Goal: Register for event/course

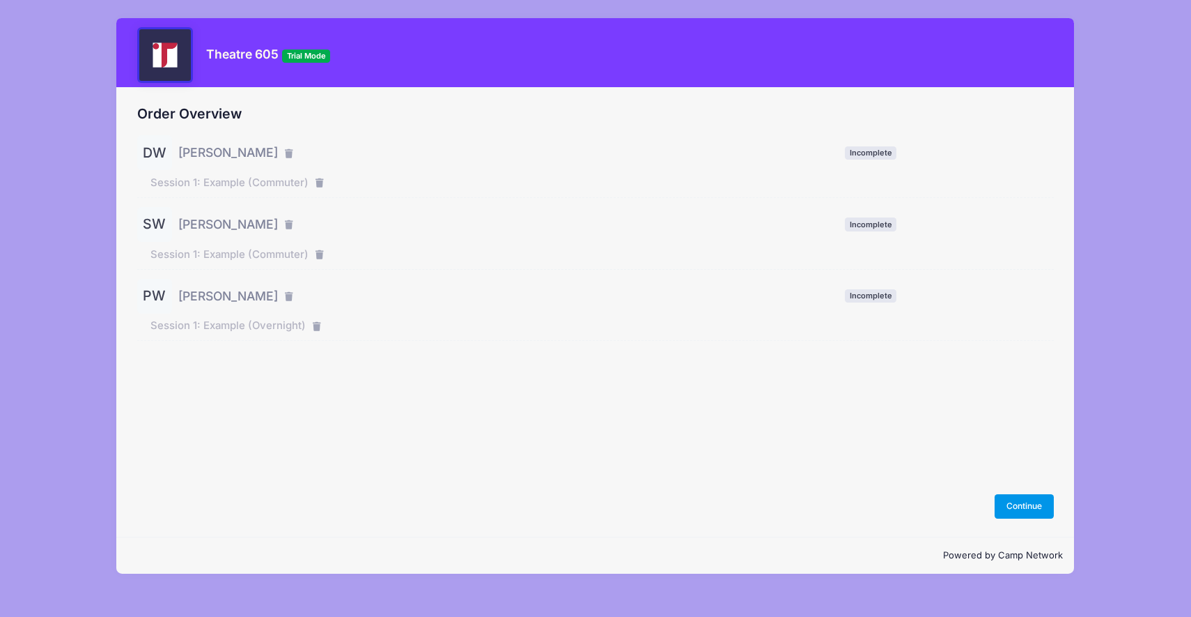
click at [1005, 500] on button "Continue" at bounding box center [1025, 506] width 60 height 24
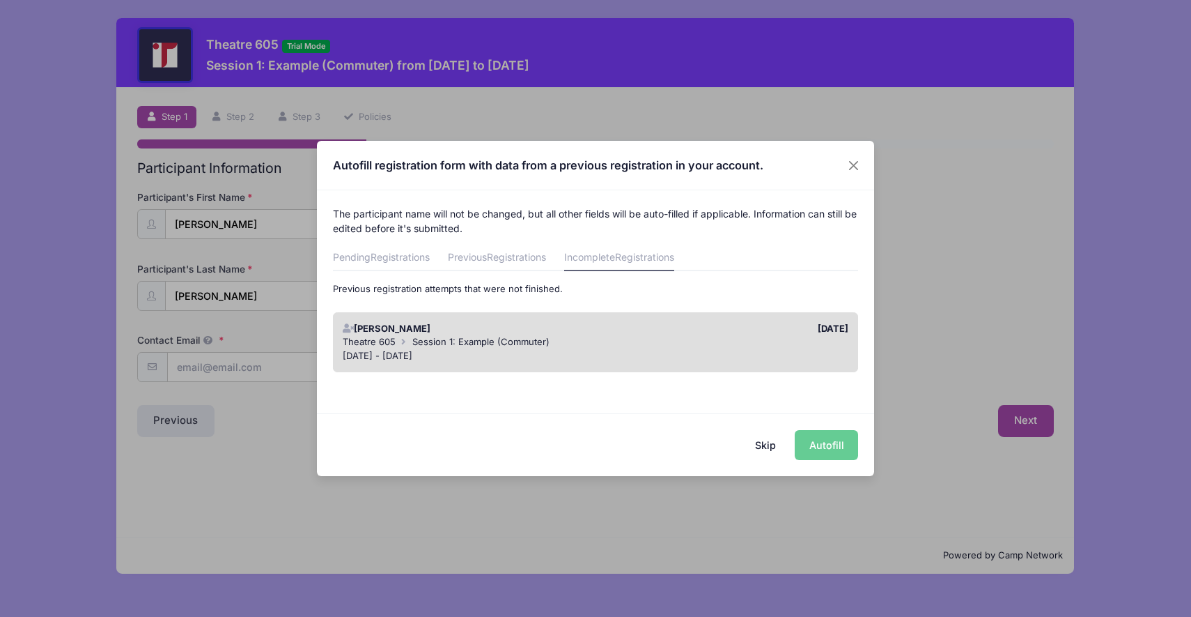
click at [816, 444] on div "Skip Autofill" at bounding box center [595, 444] width 557 height 62
click at [771, 442] on button "Skip" at bounding box center [765, 445] width 49 height 30
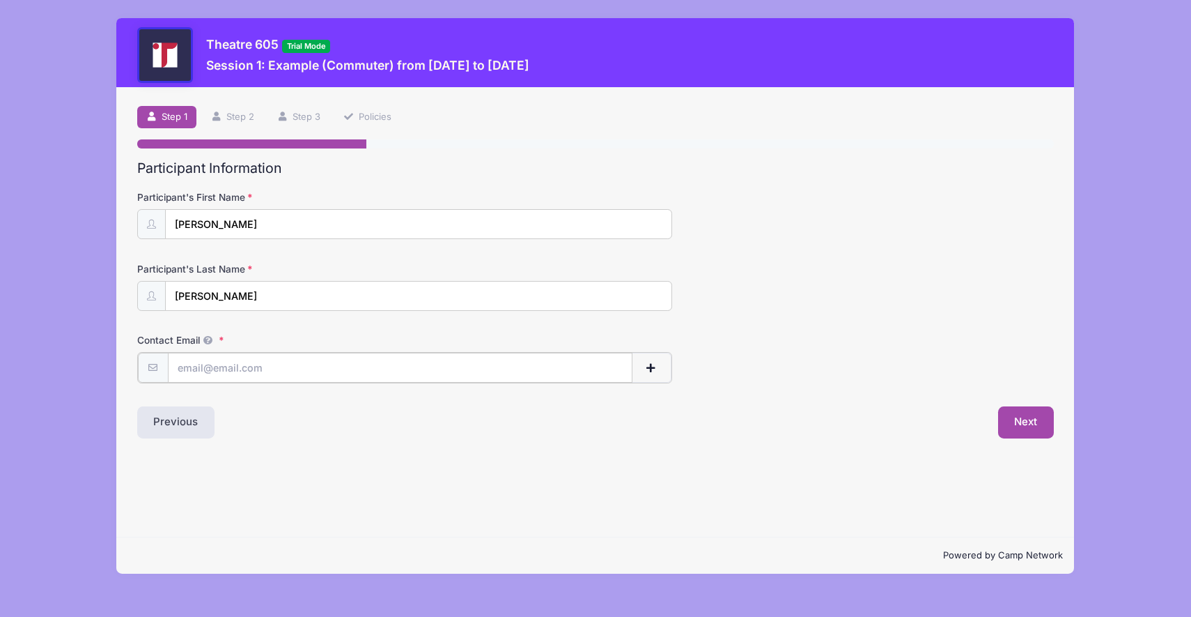
click at [440, 374] on input "Contact Email" at bounding box center [400, 368] width 465 height 30
type input "DEBRA"
type input "WORKMAN"
type input "DEBRAKERNWORKMAN@GMAIL.COM"
click at [1023, 428] on button "Next" at bounding box center [1026, 421] width 56 height 32
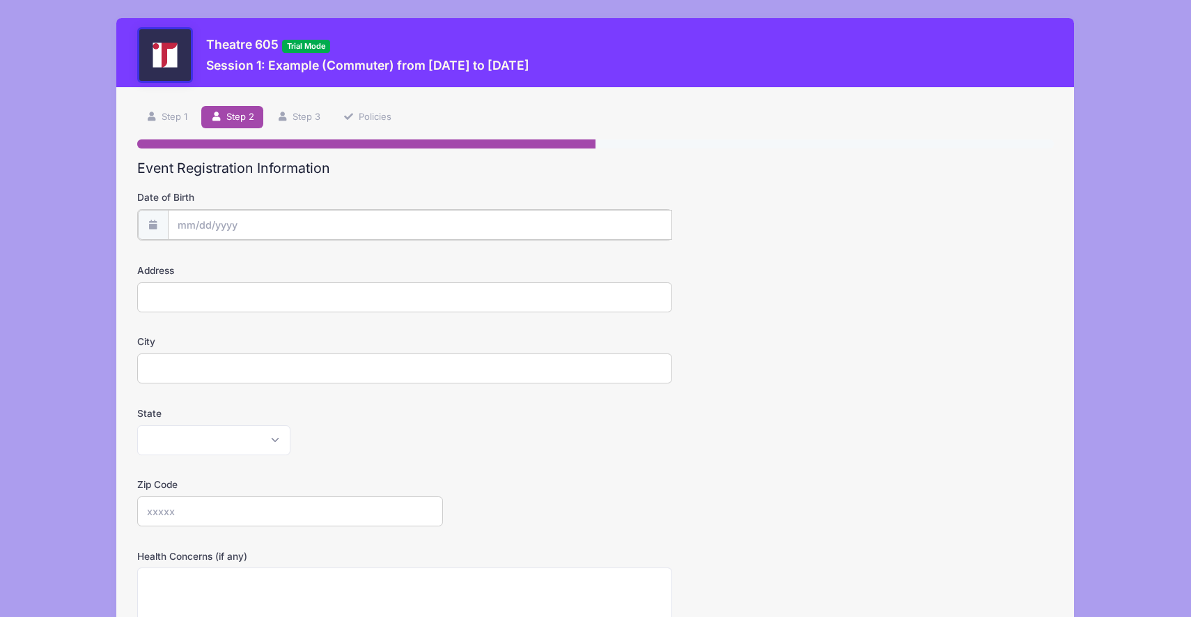
click at [461, 232] on input "Date of Birth" at bounding box center [420, 225] width 504 height 30
click at [442, 226] on input "Date of Birth" at bounding box center [420, 225] width 504 height 30
type input "2800 [PERSON_NAME]"
type input "[GEOGRAPHIC_DATA]"
select select "SD"
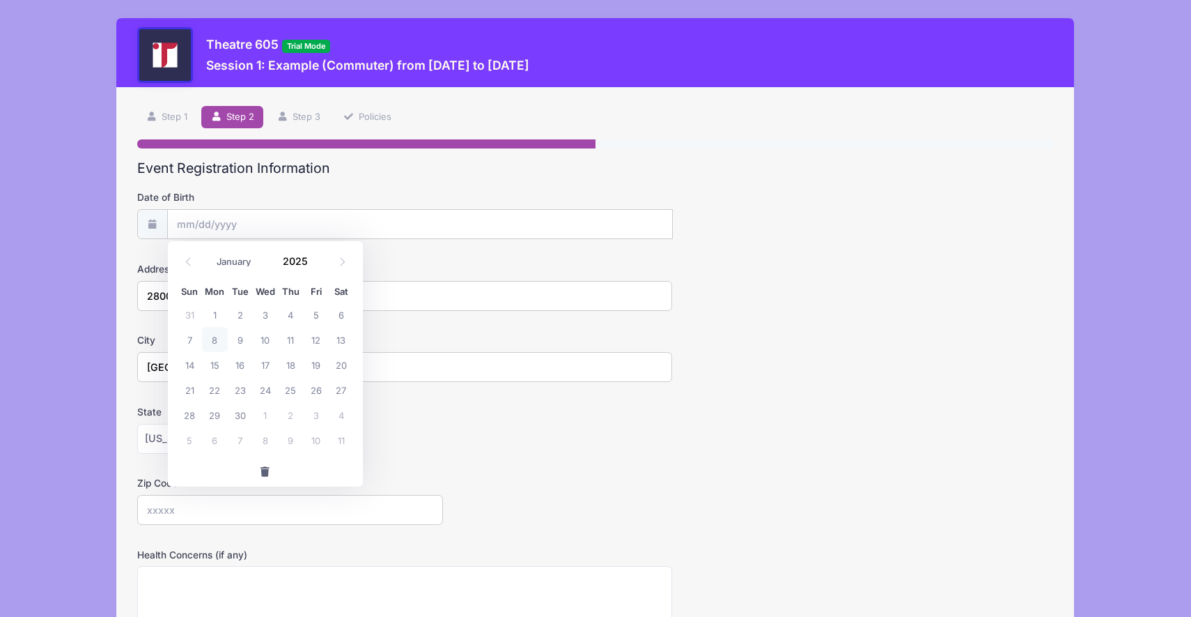
type input "57105"
click at [291, 221] on input "Date of Birth" at bounding box center [420, 225] width 504 height 30
click at [307, 160] on h2 "Event Registration Information" at bounding box center [596, 168] width 918 height 16
click at [169, 105] on div "Step 2 /7 Step 1 Step 2 Step 3 Policies Participant Information Participant's F…" at bounding box center [595, 474] width 958 height 772
click at [169, 107] on link "Step 1" at bounding box center [167, 117] width 60 height 23
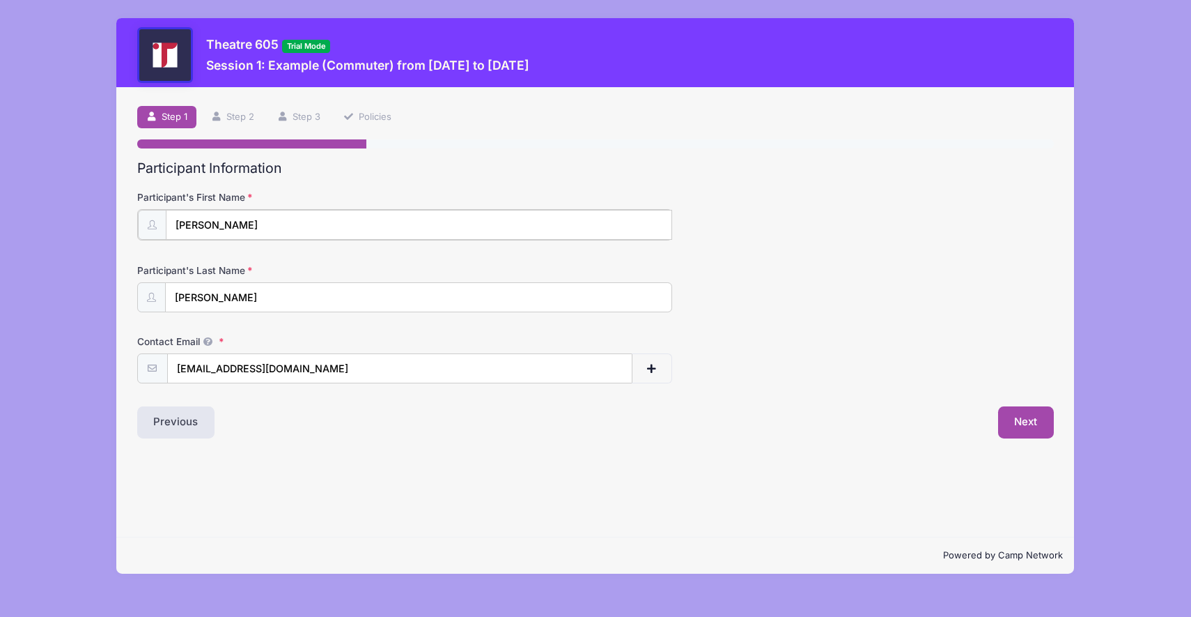
click at [273, 230] on input "DEBRA" at bounding box center [419, 225] width 507 height 30
click at [198, 226] on input "DEBRA" at bounding box center [419, 225] width 507 height 30
click at [233, 370] on input "DEBRAKERNWORKMAN@GMAIL.COM" at bounding box center [400, 368] width 464 height 30
click at [185, 227] on input "Dan" at bounding box center [419, 225] width 506 height 30
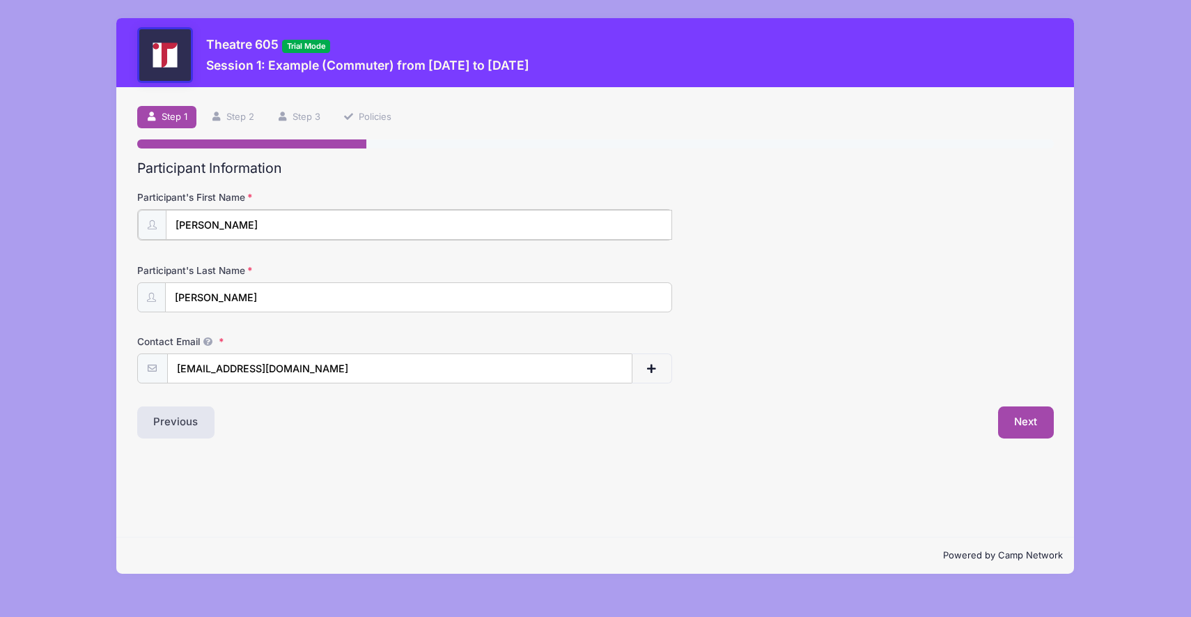
click at [185, 227] on input "Dan" at bounding box center [419, 225] width 507 height 30
type input "Deb"
click at [552, 456] on div "Step 1 /7 Step 1 Step 2 Step 3 Policies Participant Information Participant's F…" at bounding box center [595, 312] width 958 height 449
click at [1019, 414] on button "Next" at bounding box center [1026, 421] width 56 height 32
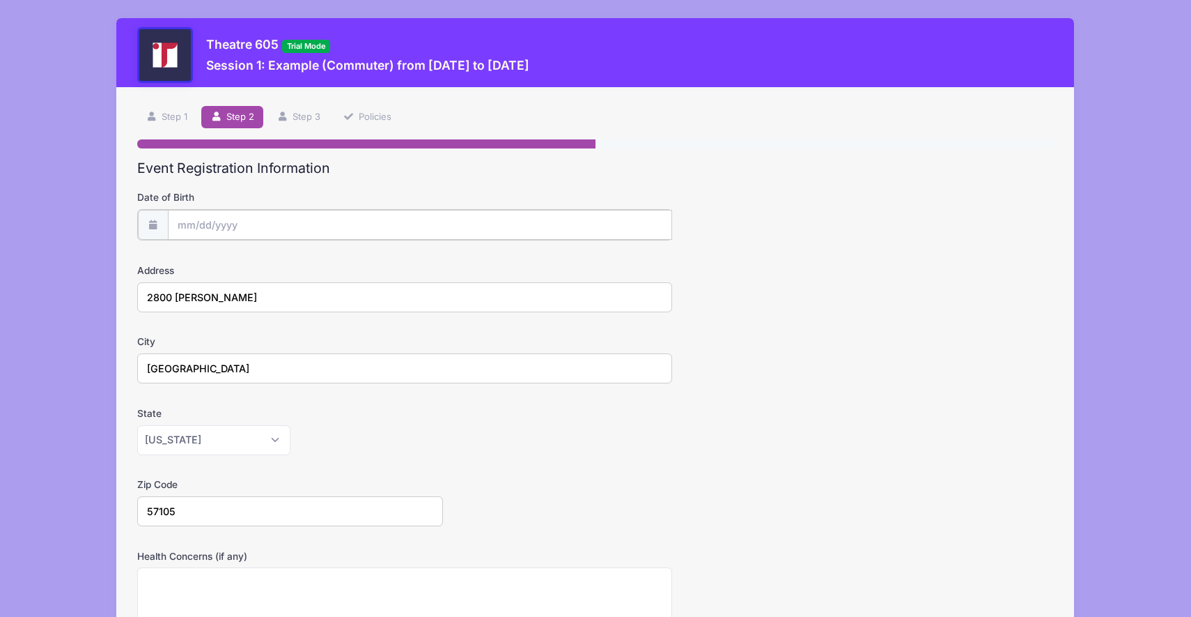
click at [401, 219] on input "Date of Birth" at bounding box center [420, 225] width 504 height 30
click at [221, 231] on input "Date of Birth" at bounding box center [420, 225] width 505 height 30
click at [221, 229] on input "Date of Birth" at bounding box center [420, 225] width 505 height 30
click at [281, 231] on input "Date of Birth" at bounding box center [420, 225] width 505 height 30
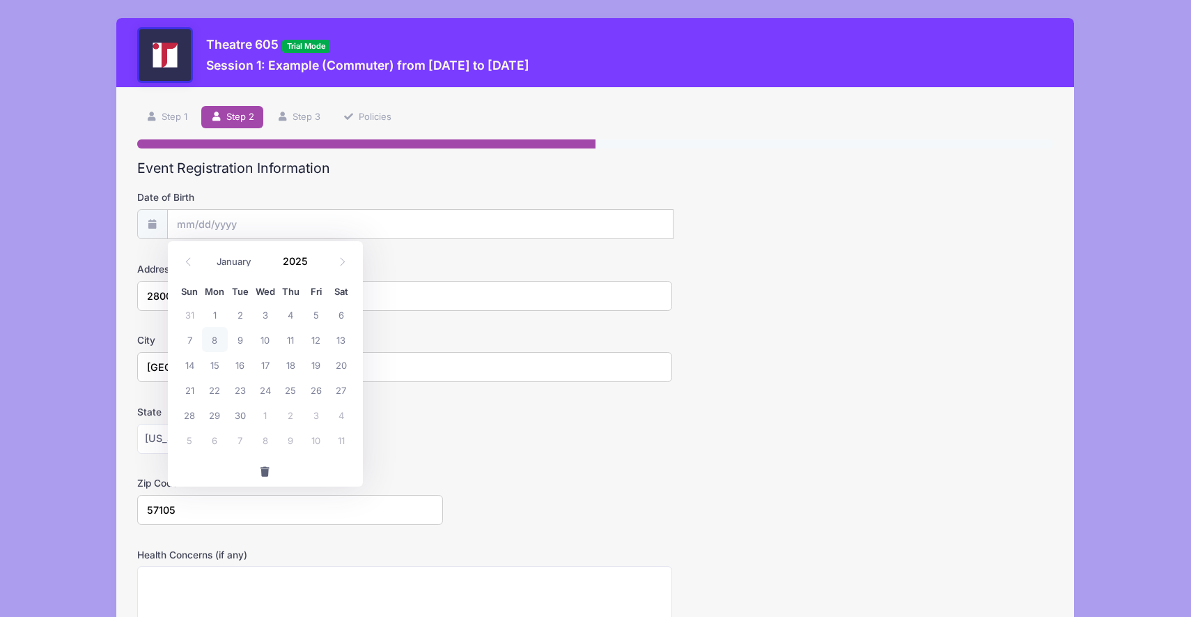
click at [534, 410] on div "State Alabama Alaska American Samoa Arizona Arkansas Armed Forces Africa Armed …" at bounding box center [596, 429] width 918 height 49
click at [288, 240] on form "Date of Birth Address 2800 S. GARFIELD City SIOUX FALLS State Alabama Alaska Am…" at bounding box center [596, 488] width 918 height 596
click at [288, 227] on input "Date of Birth" at bounding box center [420, 225] width 505 height 30
click at [244, 395] on span "23" at bounding box center [240, 389] width 25 height 25
type input "09/23/2025"
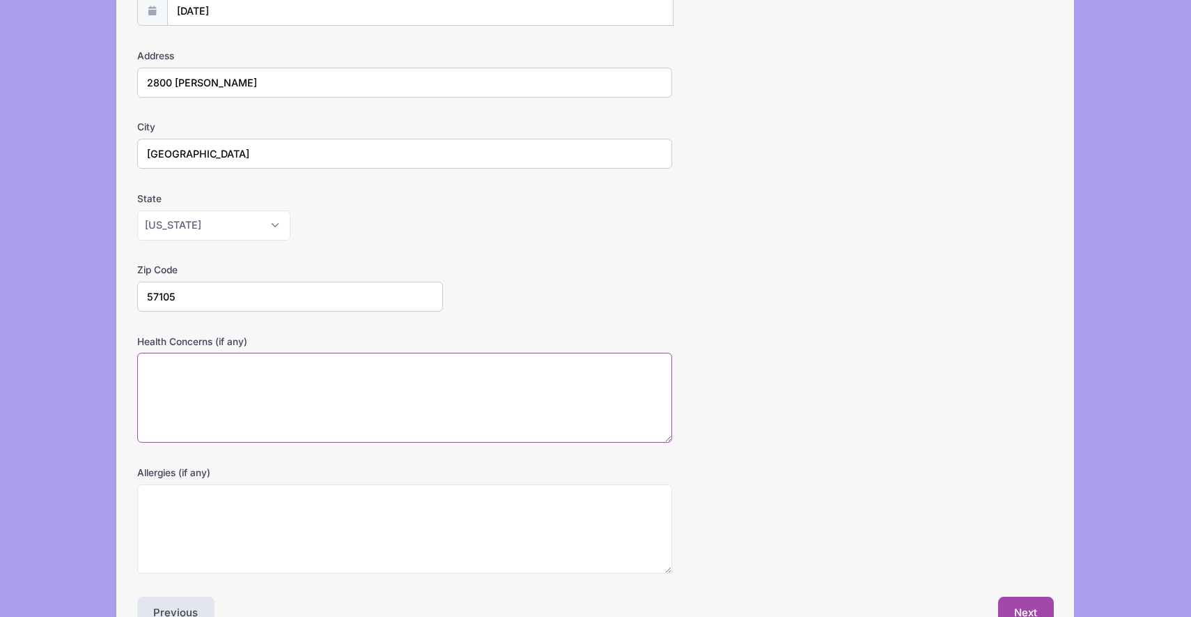
click at [295, 377] on textarea "Health Concerns (if any)" at bounding box center [404, 398] width 535 height 90
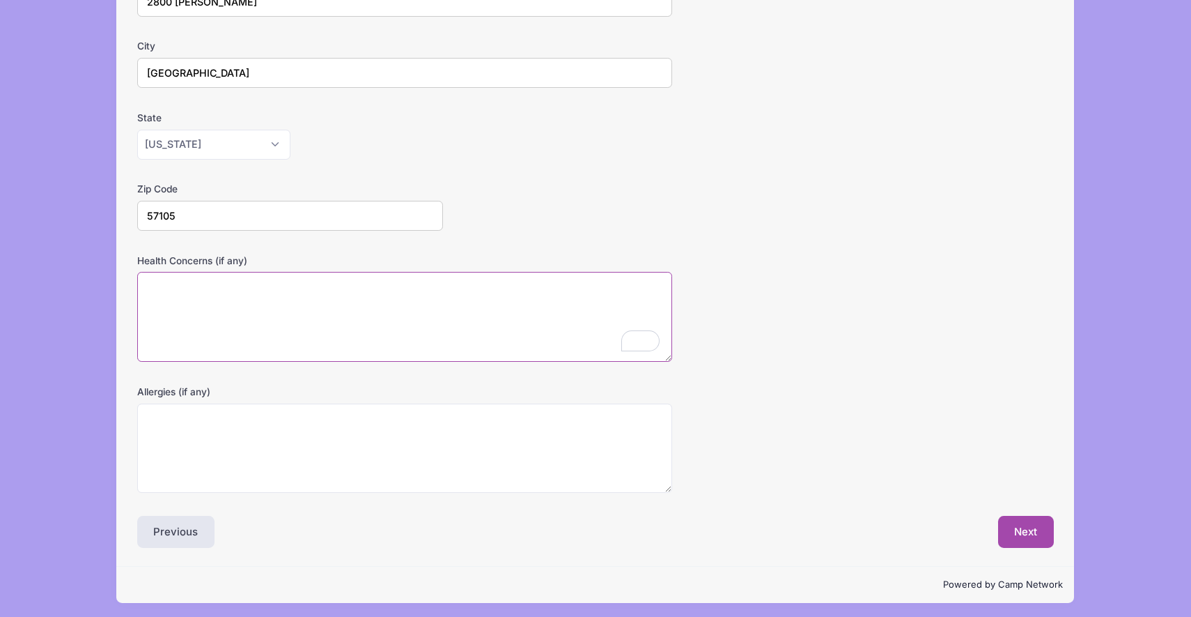
scroll to position [297, 0]
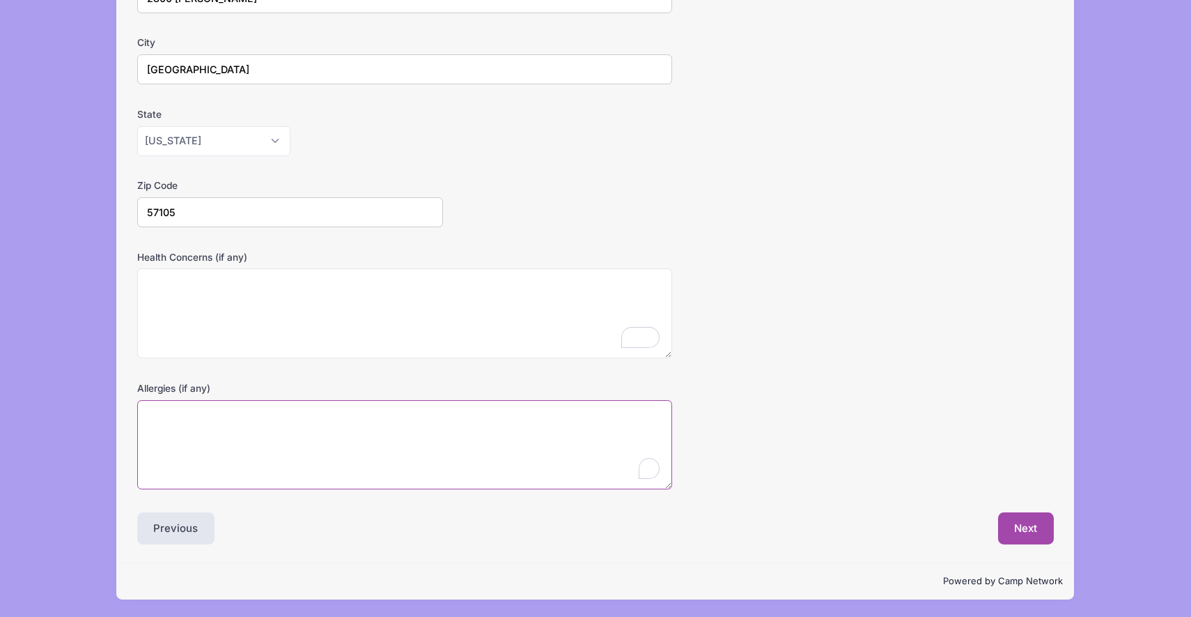
click at [295, 415] on textarea "Allergies (if any)" at bounding box center [404, 445] width 535 height 90
click at [1020, 524] on button "Next" at bounding box center [1026, 528] width 56 height 32
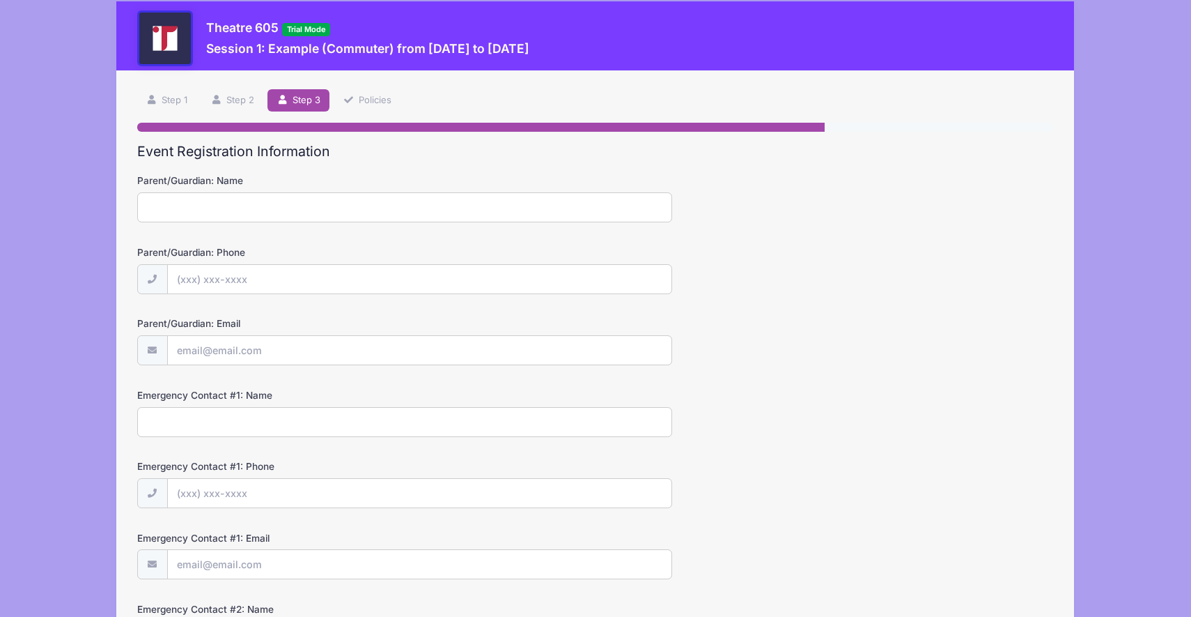
scroll to position [0, 0]
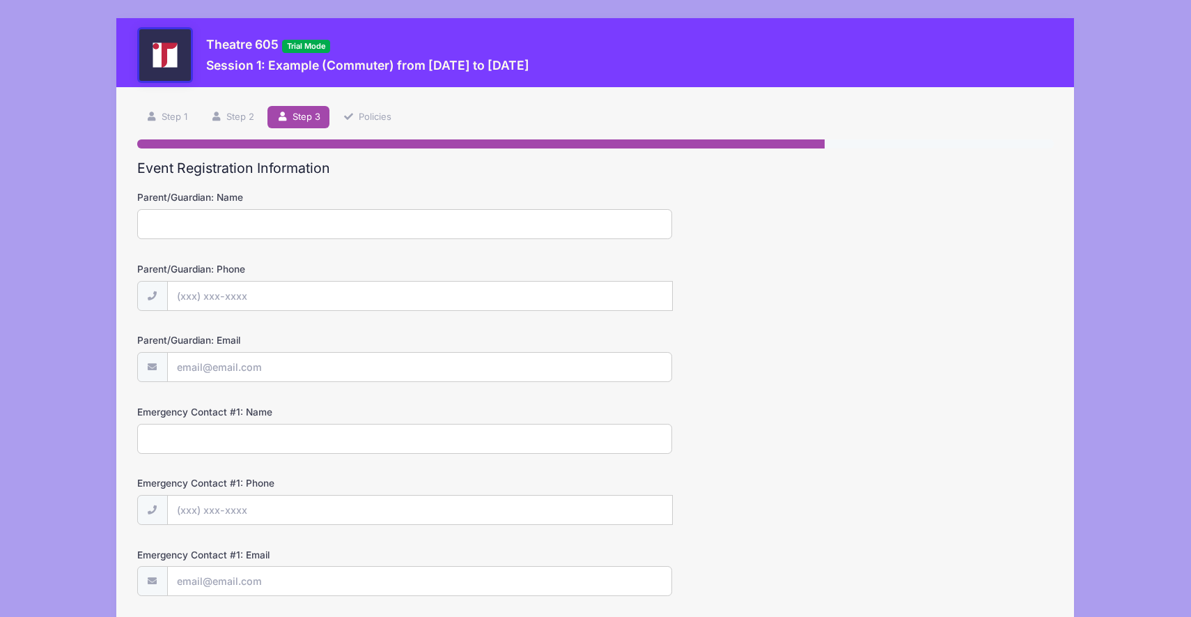
click at [354, 219] on input "Parent/Guardian: Name" at bounding box center [404, 224] width 535 height 30
type input "D"
type input "Karen"
type input "(982) 982-3048"
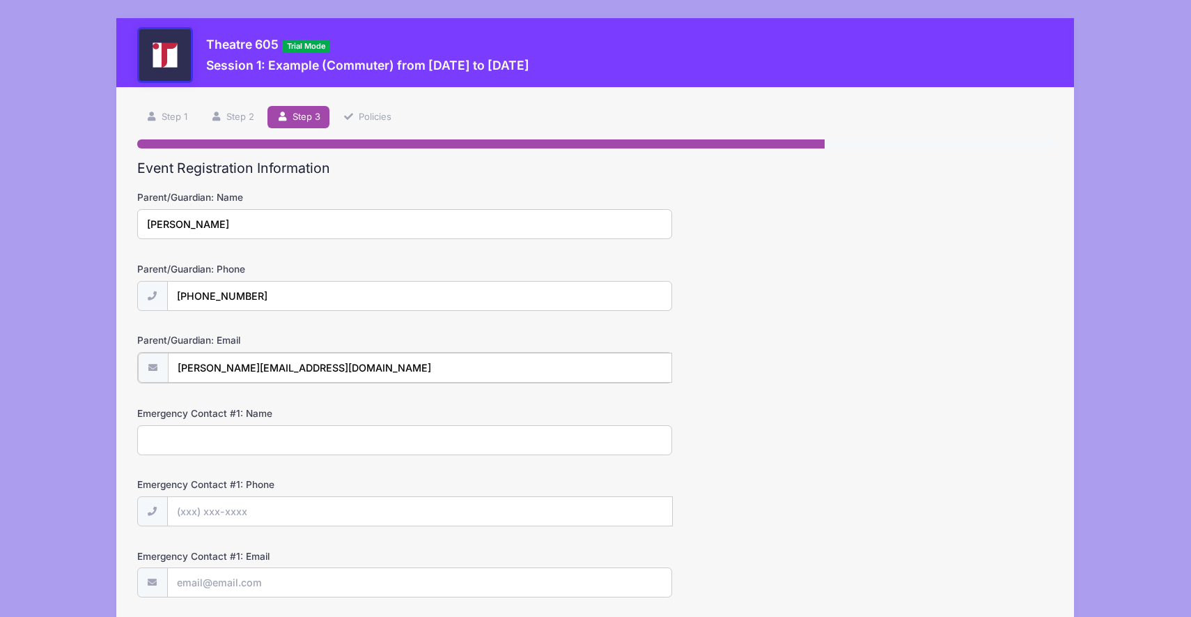
type input "karen@gmail.com"
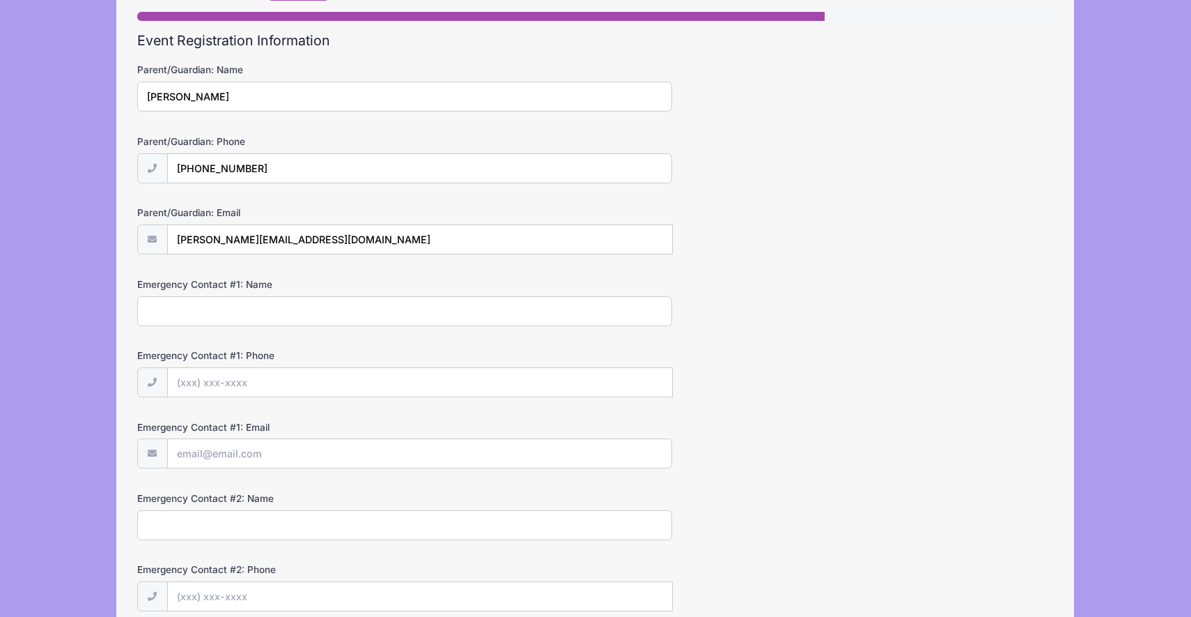
scroll to position [320, 0]
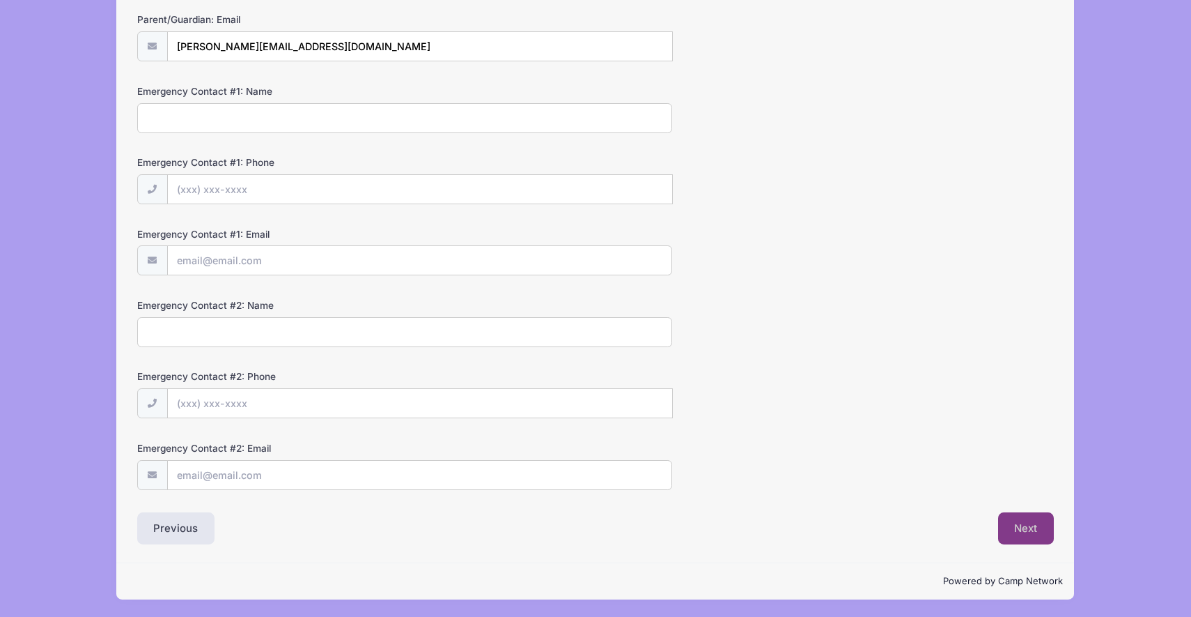
click at [1016, 523] on button "Next" at bounding box center [1026, 528] width 56 height 32
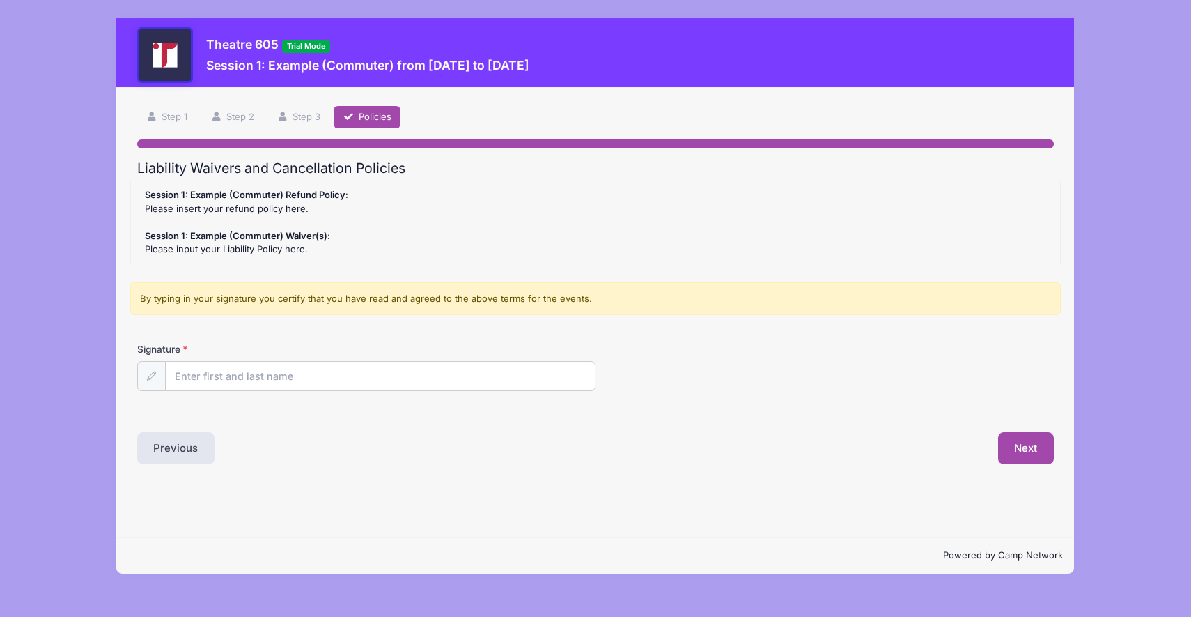
scroll to position [0, 0]
click at [279, 380] on input "Signature" at bounding box center [380, 377] width 429 height 30
type input "DOiaogije koiaw"
click at [1021, 454] on button "Next" at bounding box center [1026, 448] width 56 height 32
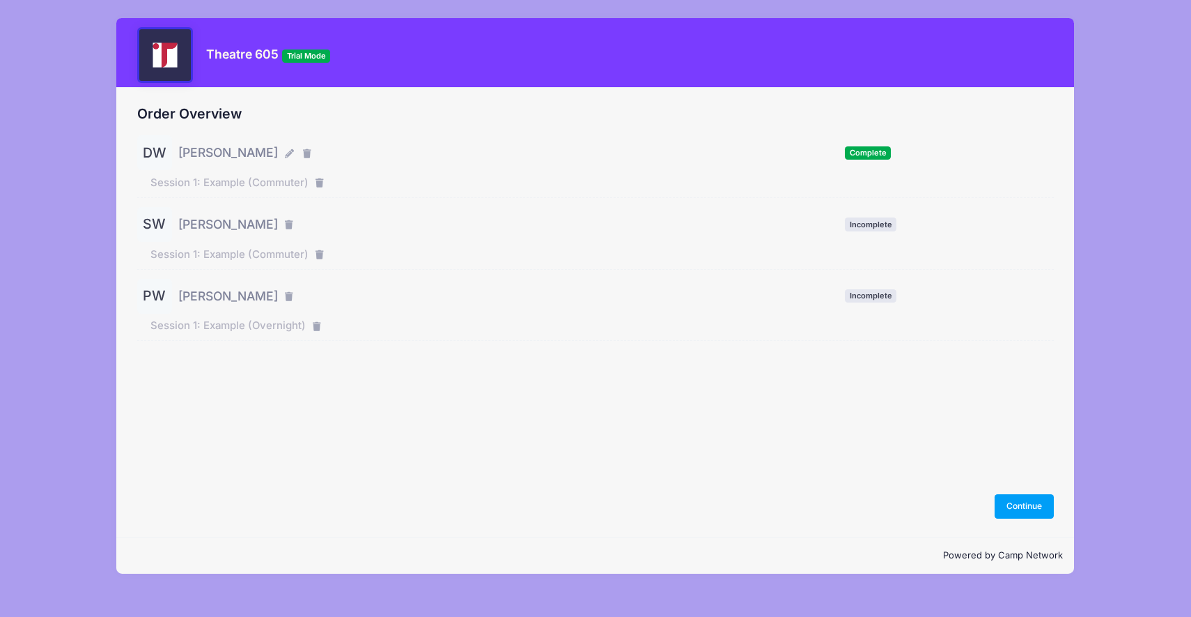
click at [191, 228] on span "Satchel Workman" at bounding box center [228, 224] width 100 height 18
click at [874, 221] on span "Incomplete" at bounding box center [871, 223] width 52 height 13
click at [1028, 505] on button "Continue" at bounding box center [1025, 506] width 60 height 24
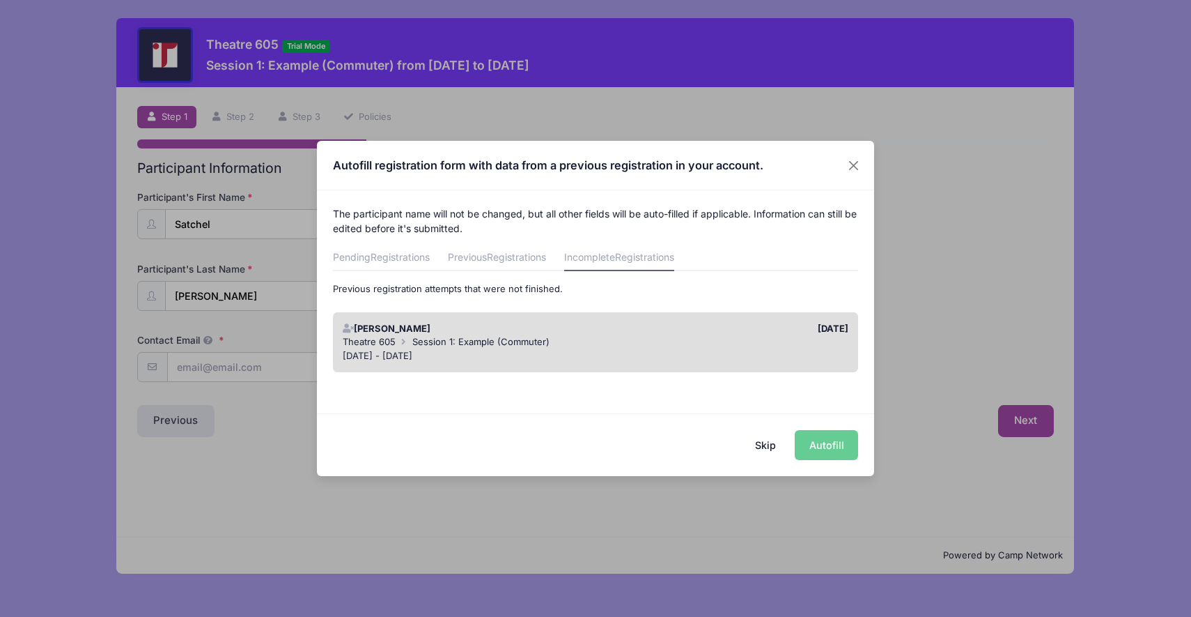
click at [840, 443] on div "Skip Autofill" at bounding box center [595, 444] width 557 height 62
click at [823, 446] on div "Skip Autofill" at bounding box center [595, 444] width 557 height 62
click at [768, 446] on button "Skip" at bounding box center [765, 445] width 49 height 30
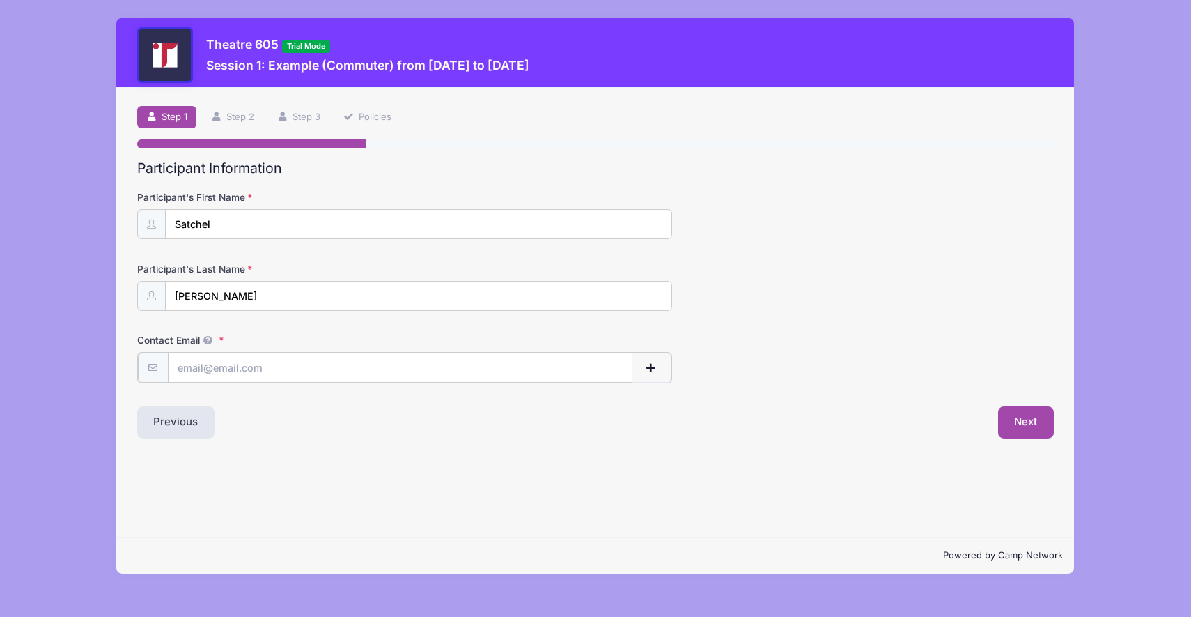
click at [417, 369] on input "Contact Email" at bounding box center [400, 368] width 465 height 30
click at [1012, 419] on button "Next" at bounding box center [1026, 421] width 56 height 32
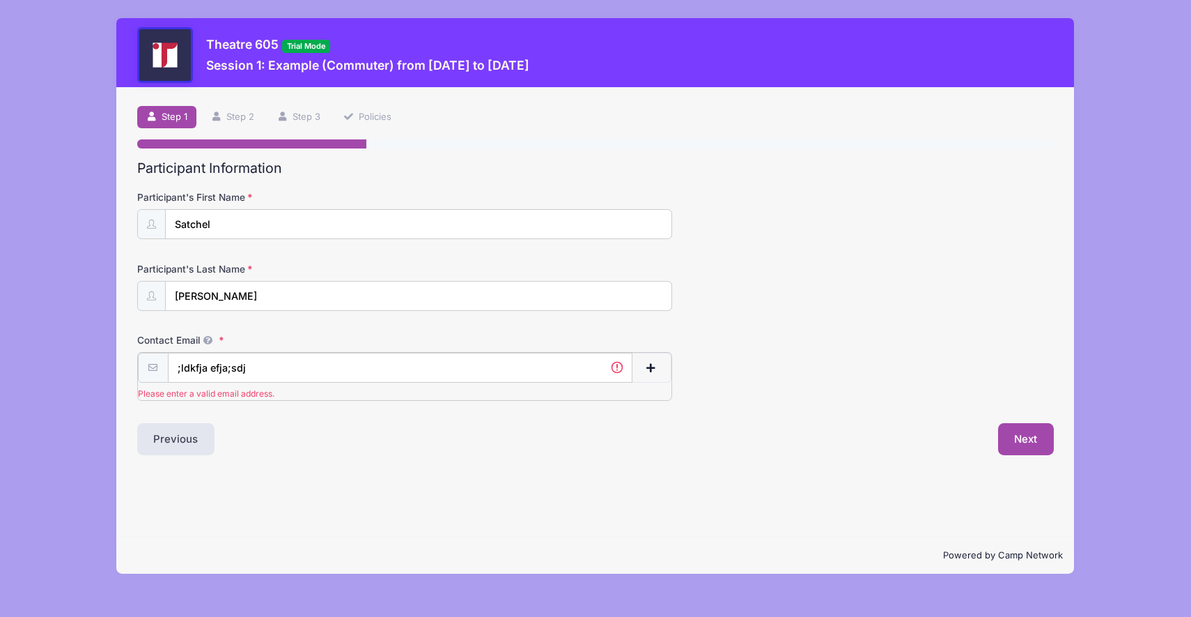
drag, startPoint x: 337, startPoint y: 374, endPoint x: 134, endPoint y: 368, distance: 202.8
click at [134, 367] on div "Step 1 /7 Step 1 Step 2 Step 3 Policies Participant Information Participant's F…" at bounding box center [595, 312] width 958 height 449
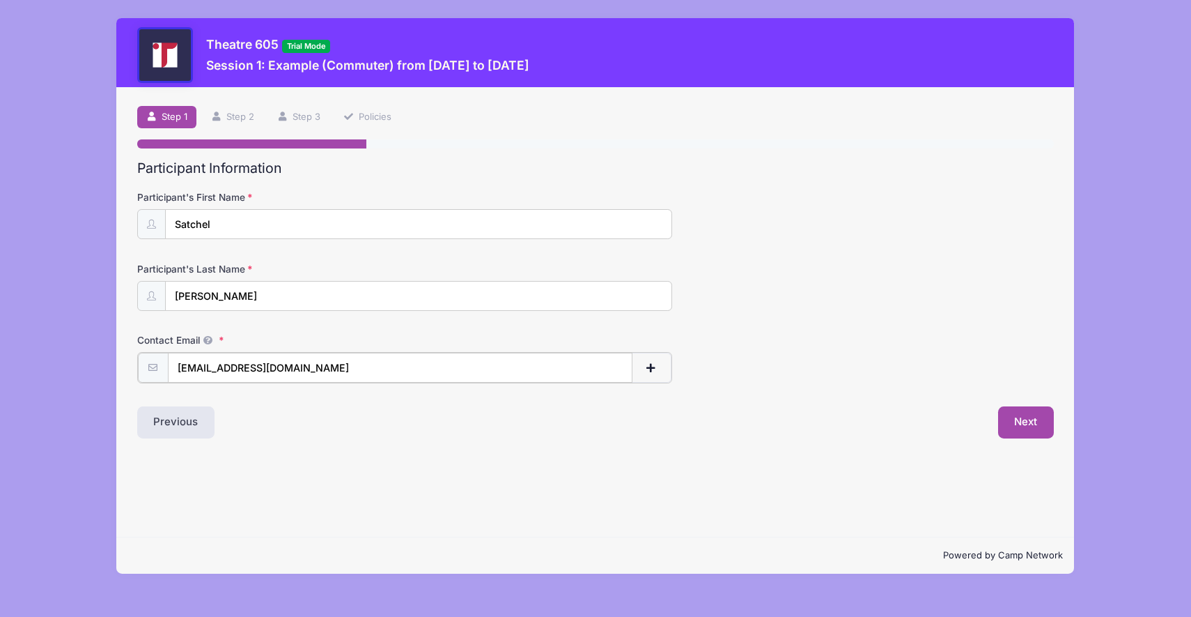
type input "satchel@gmail.com"
click at [631, 353] on button "button" at bounding box center [651, 368] width 40 height 30
click at [1024, 477] on div "Participant Information Participant's First Name Satchel Participant's Last Nam…" at bounding box center [596, 334] width 918 height 348
click at [1024, 477] on button "Next" at bounding box center [1026, 492] width 56 height 32
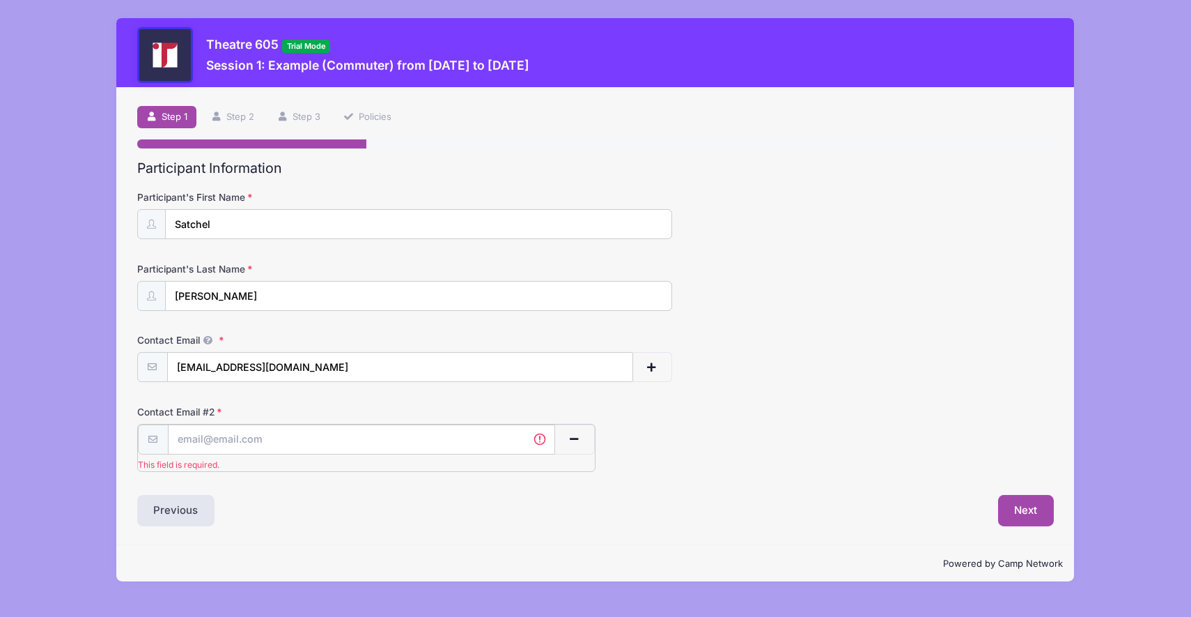
click at [557, 428] on button "button" at bounding box center [575, 439] width 40 height 30
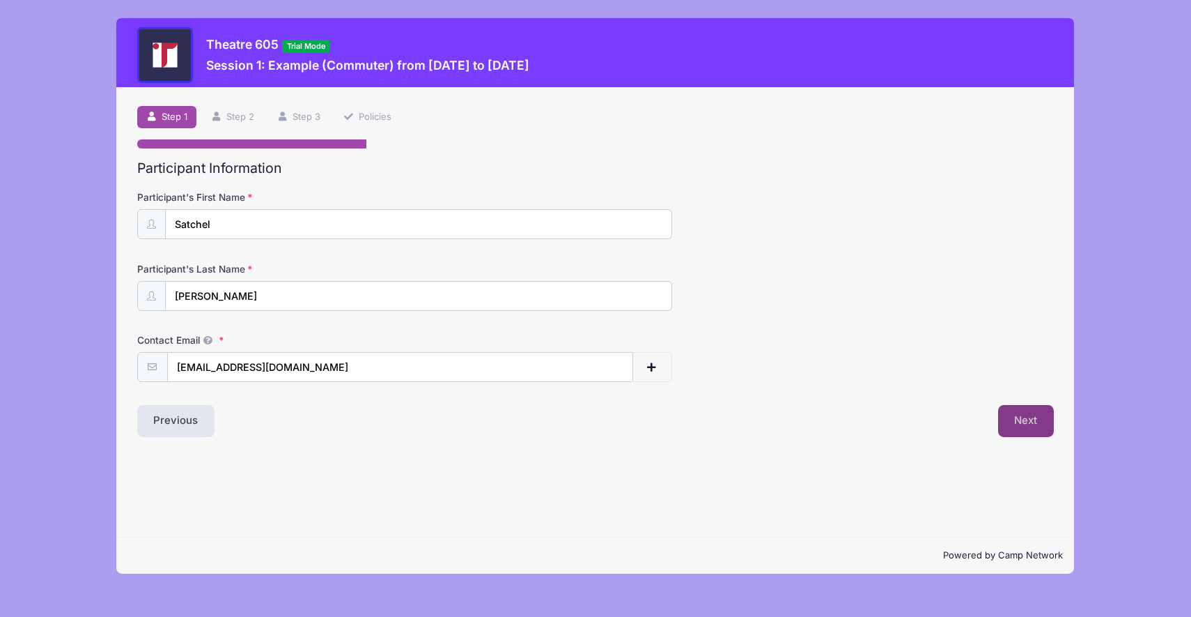
click at [1021, 425] on button "Next" at bounding box center [1026, 421] width 56 height 32
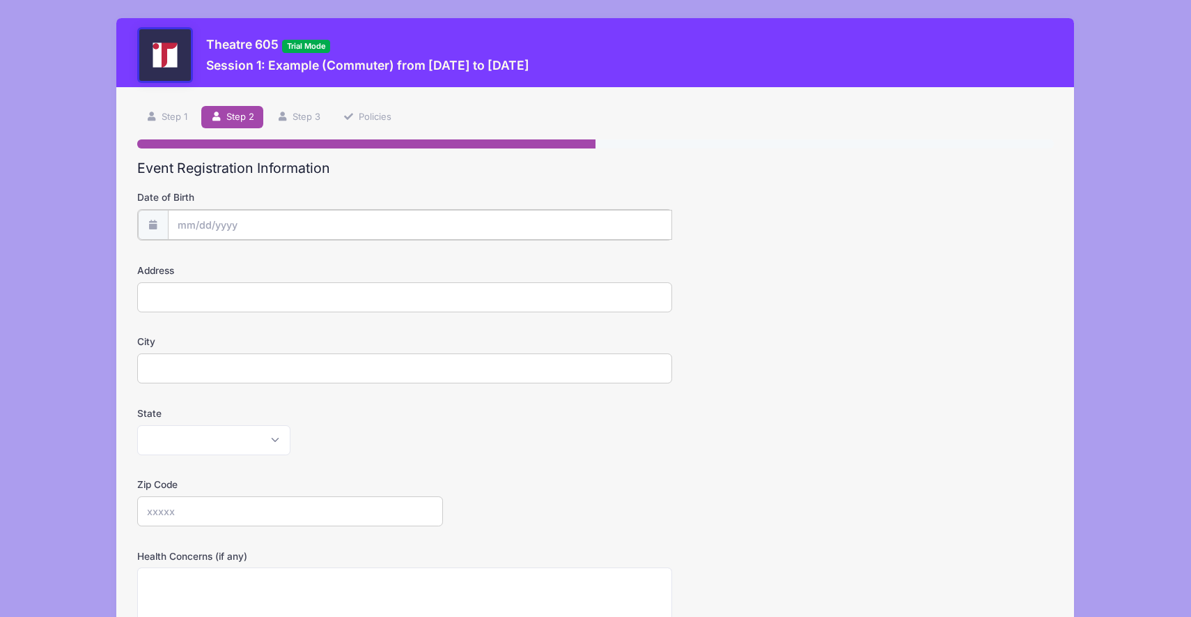
click at [385, 225] on input "Date of Birth" at bounding box center [420, 225] width 504 height 30
click at [331, 385] on span "27" at bounding box center [341, 389] width 25 height 25
type input "09/27/2025"
click at [262, 297] on input "Address" at bounding box center [404, 296] width 535 height 30
type input "2800 S. GARFIELD"
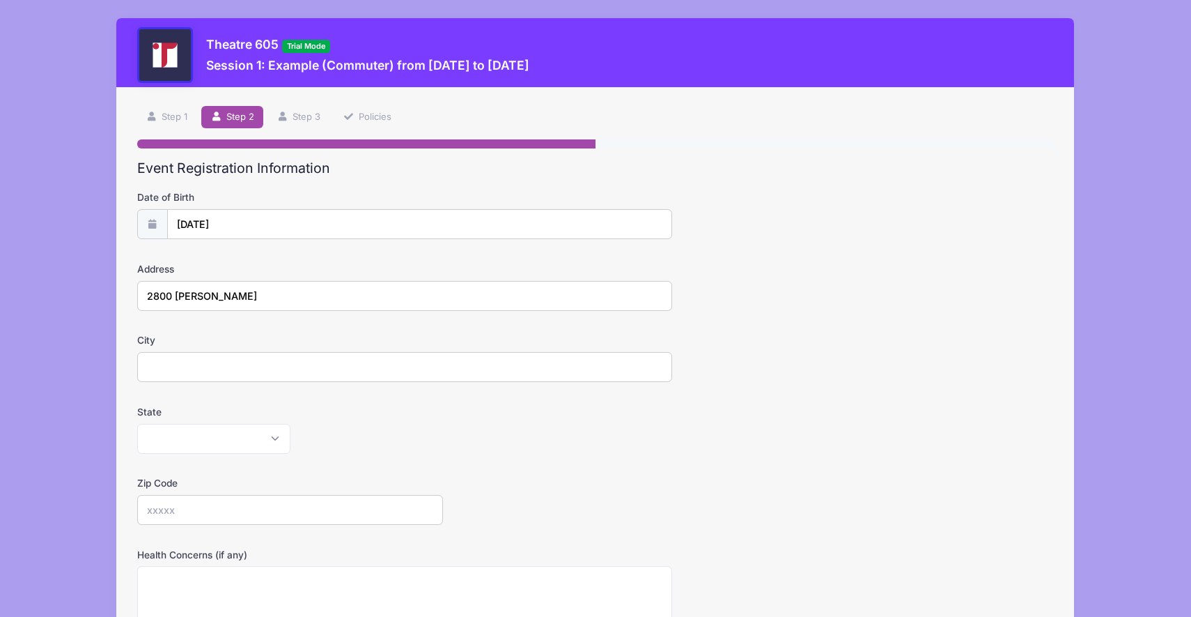
type input "SIOUX FALLS"
select select "SD"
type input "57105"
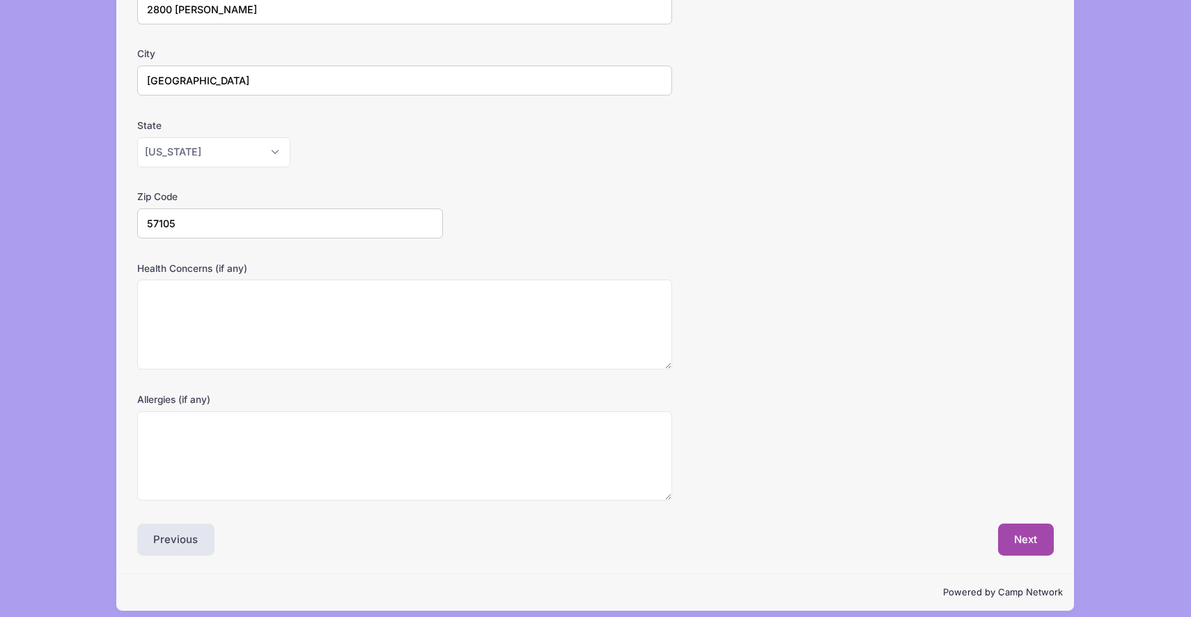
scroll to position [297, 0]
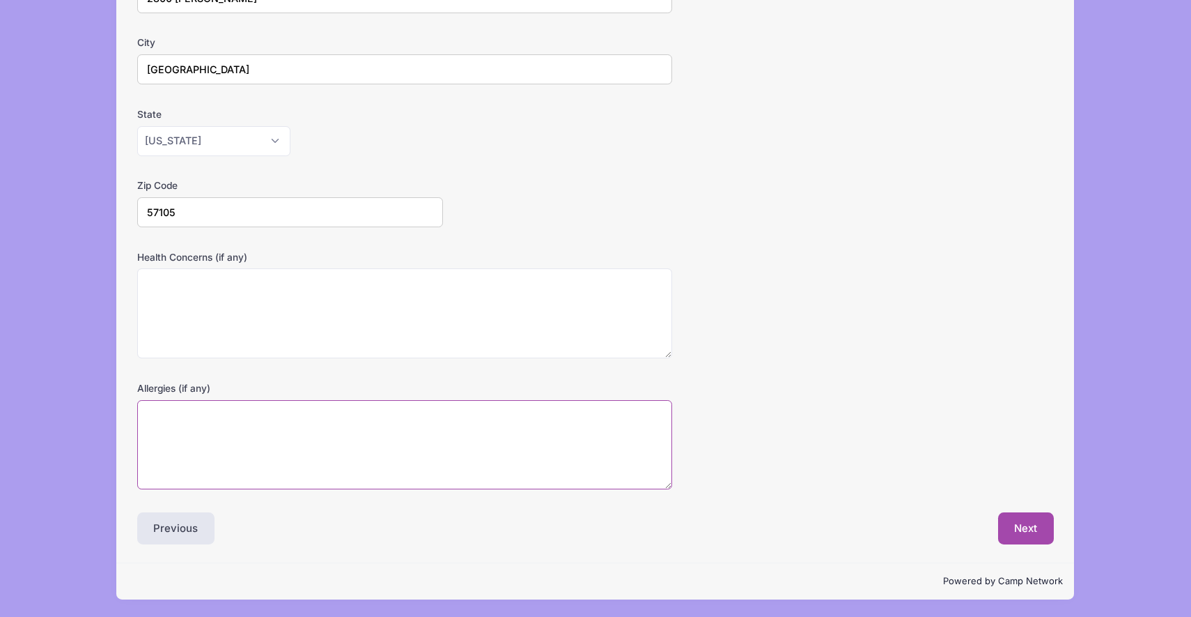
click at [314, 456] on textarea "Allergies (if any)" at bounding box center [404, 445] width 535 height 90
click at [331, 323] on textarea "Health Concerns (if any)" at bounding box center [404, 313] width 535 height 90
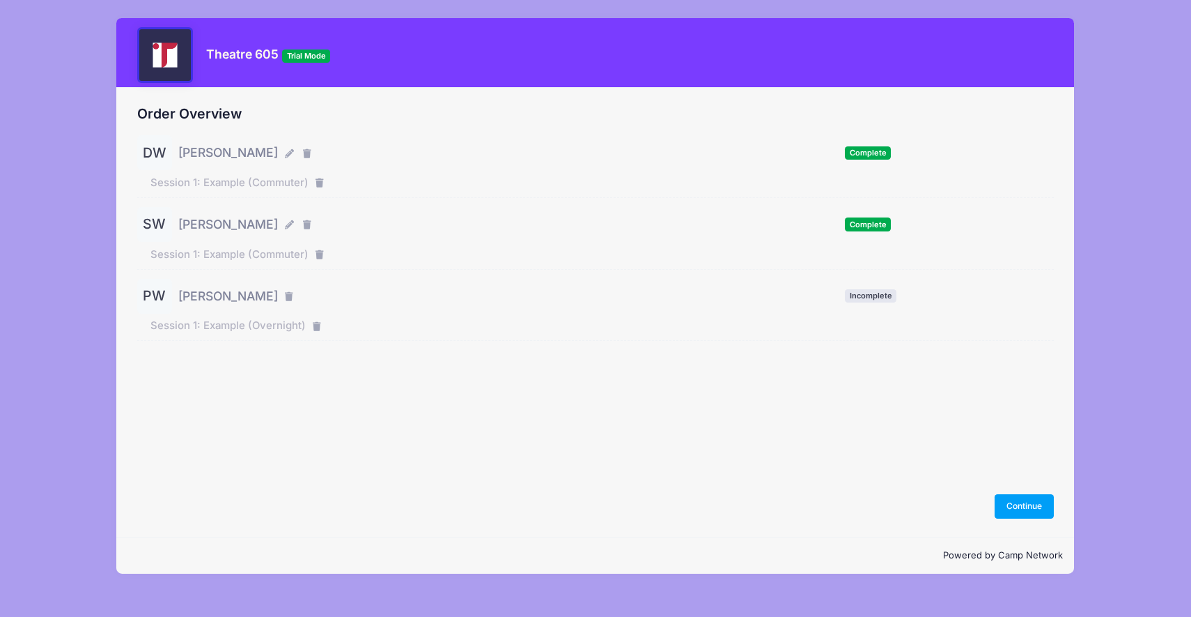
click at [1014, 526] on div "Order Overview DW Deb WORKMAN Complete" at bounding box center [595, 312] width 958 height 449
click at [1014, 520] on div "Order Overview DW Deb WORKMAN Complete" at bounding box center [595, 312] width 958 height 449
click at [1014, 507] on button "Continue" at bounding box center [1025, 506] width 60 height 24
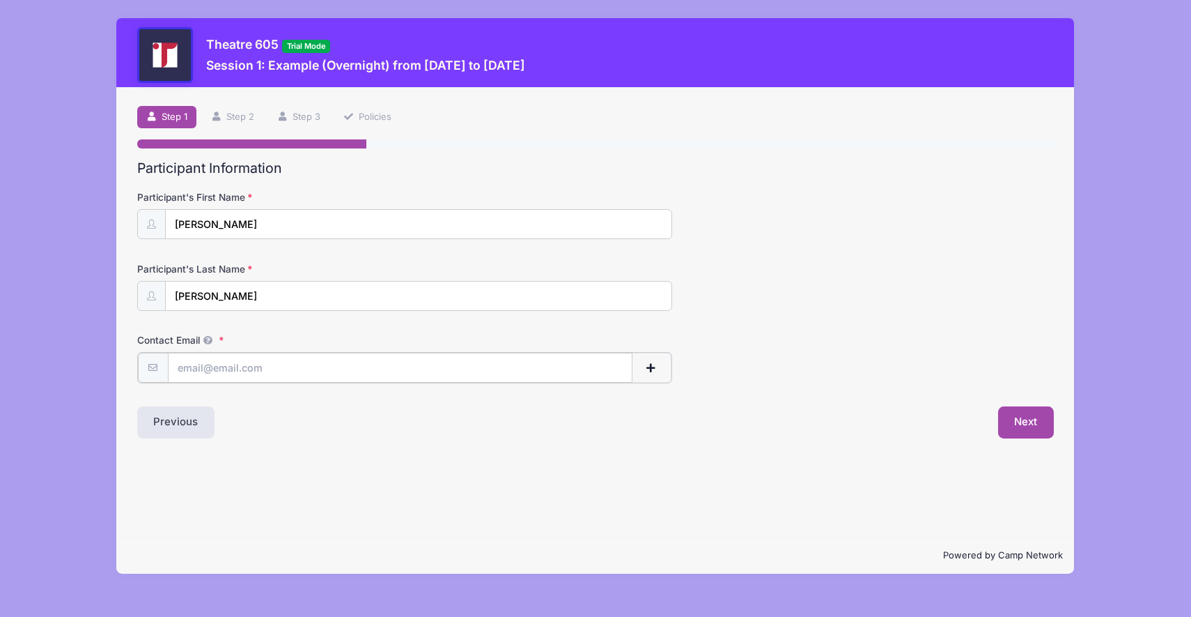
click at [452, 363] on input "Contact Email" at bounding box center [400, 368] width 465 height 30
type input "[EMAIL_ADDRESS][DOMAIN_NAME]"
click at [1012, 433] on button "Next" at bounding box center [1026, 421] width 56 height 32
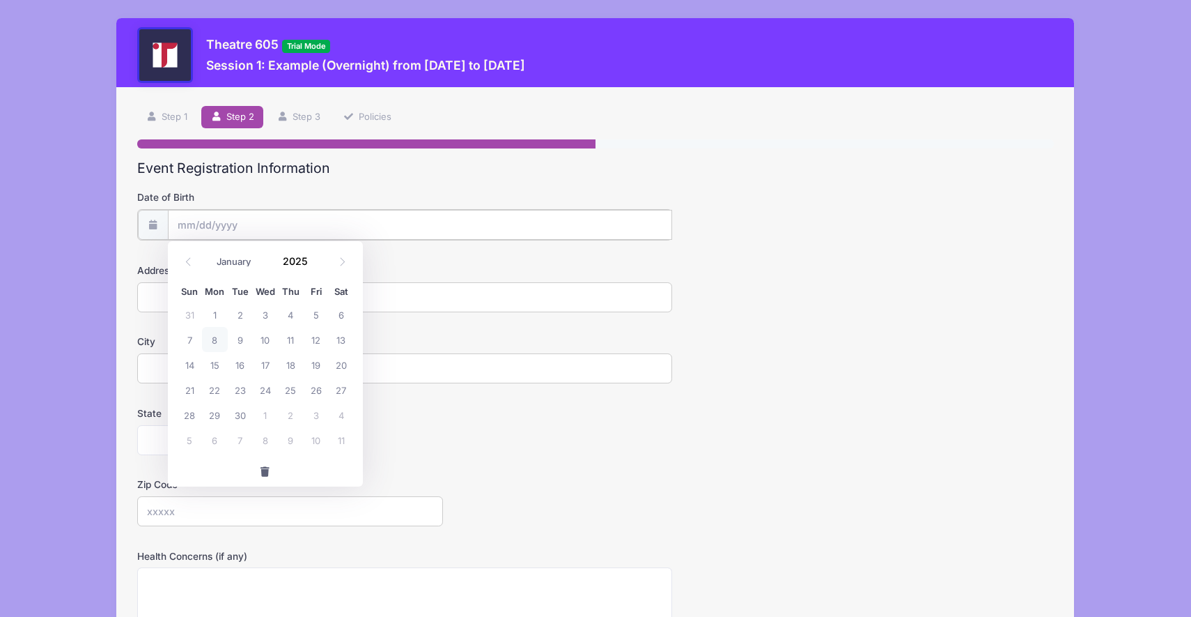
click at [293, 229] on input "Date of Birth" at bounding box center [420, 225] width 504 height 30
click at [336, 415] on span "4" at bounding box center [341, 414] width 25 height 25
type input "10/04/2025"
click at [206, 297] on input "Address" at bounding box center [404, 296] width 535 height 30
type input "2800 S. GARFIELD"
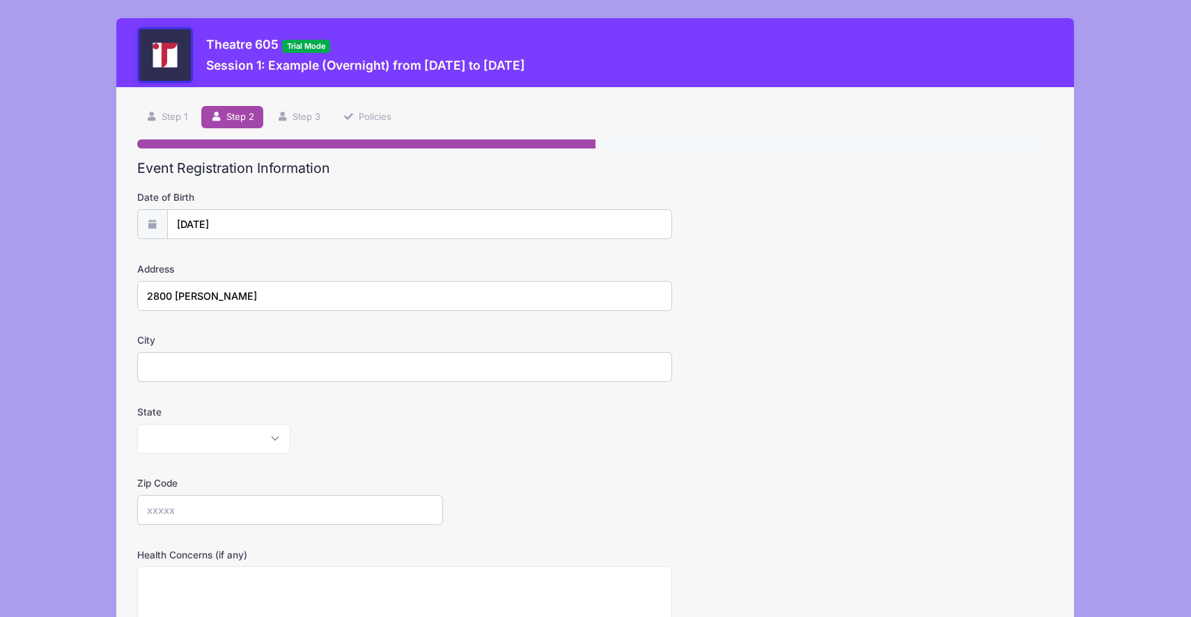
type input "SIOUX FALLS"
select select "SD"
type input "57105"
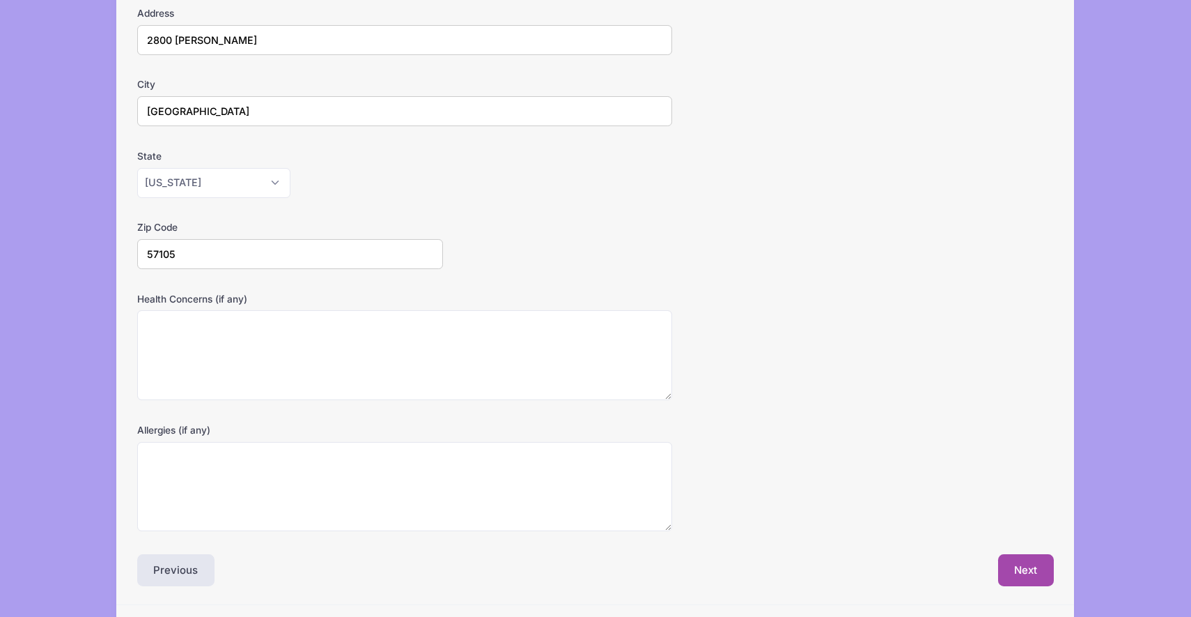
scroll to position [297, 0]
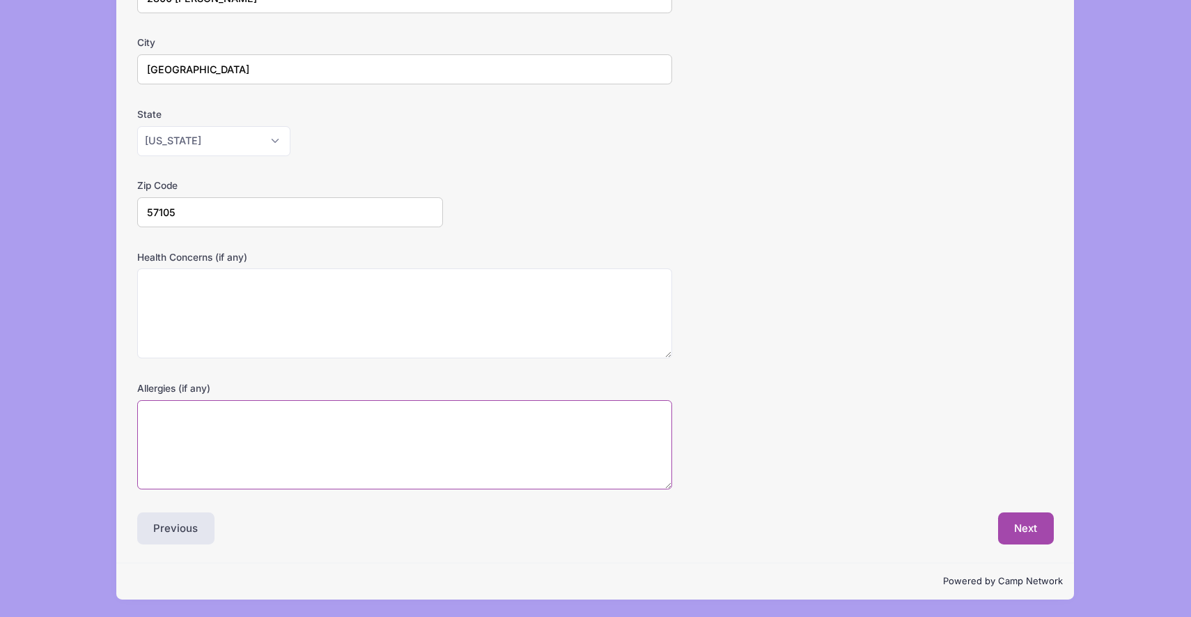
click at [261, 426] on textarea "Allergies (if any)" at bounding box center [404, 445] width 535 height 90
type textarea "all of the above"
click at [1026, 524] on button "Next" at bounding box center [1026, 528] width 56 height 32
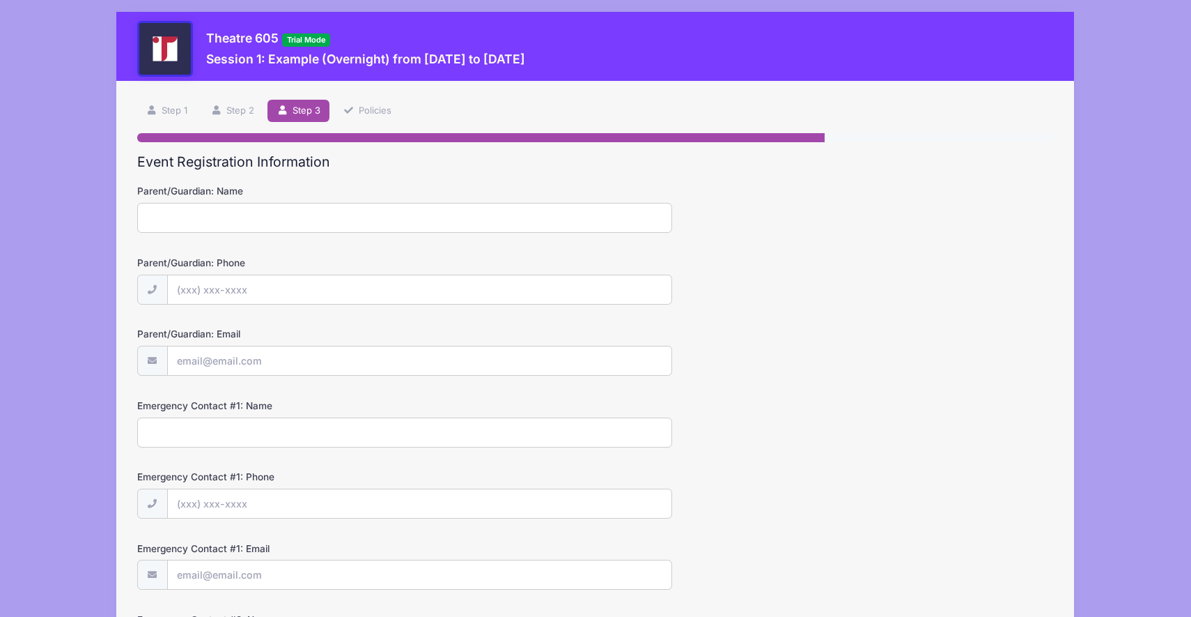
scroll to position [0, 0]
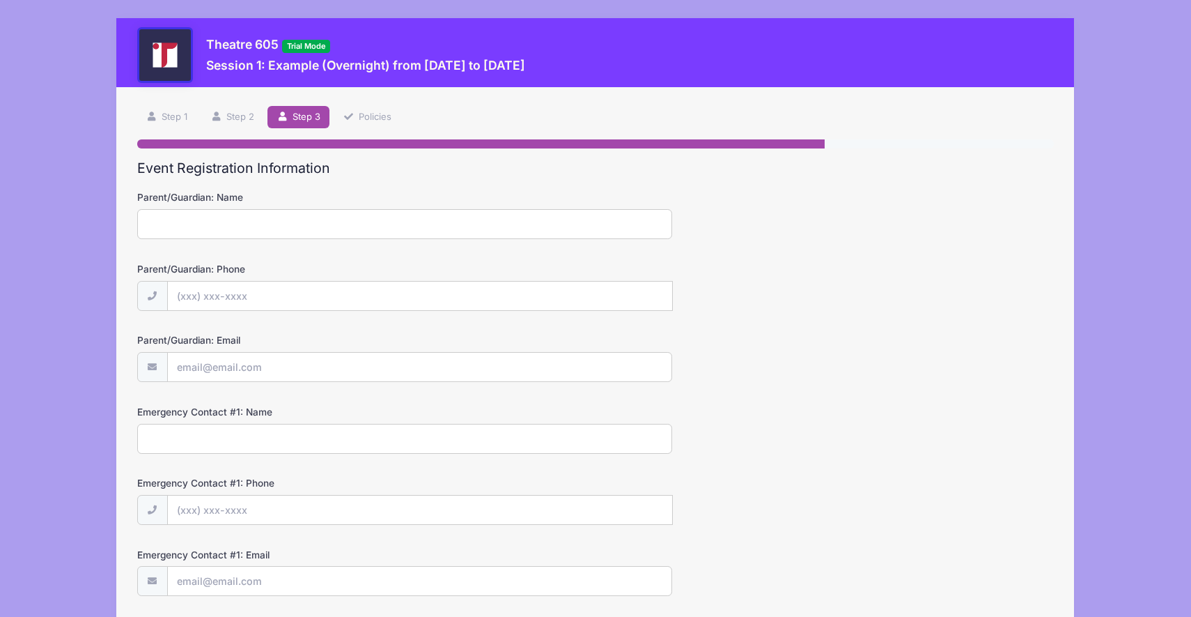
click at [401, 212] on input "Parent/Guardian: Name" at bounding box center [404, 224] width 535 height 30
type input "ajrpwoaigje n;k."
click at [380, 291] on input "Parent/Guardian: Phone" at bounding box center [420, 296] width 504 height 30
type input "(323) 253-2535"
click at [391, 375] on input "Parent/Guardian: Email" at bounding box center [420, 368] width 504 height 30
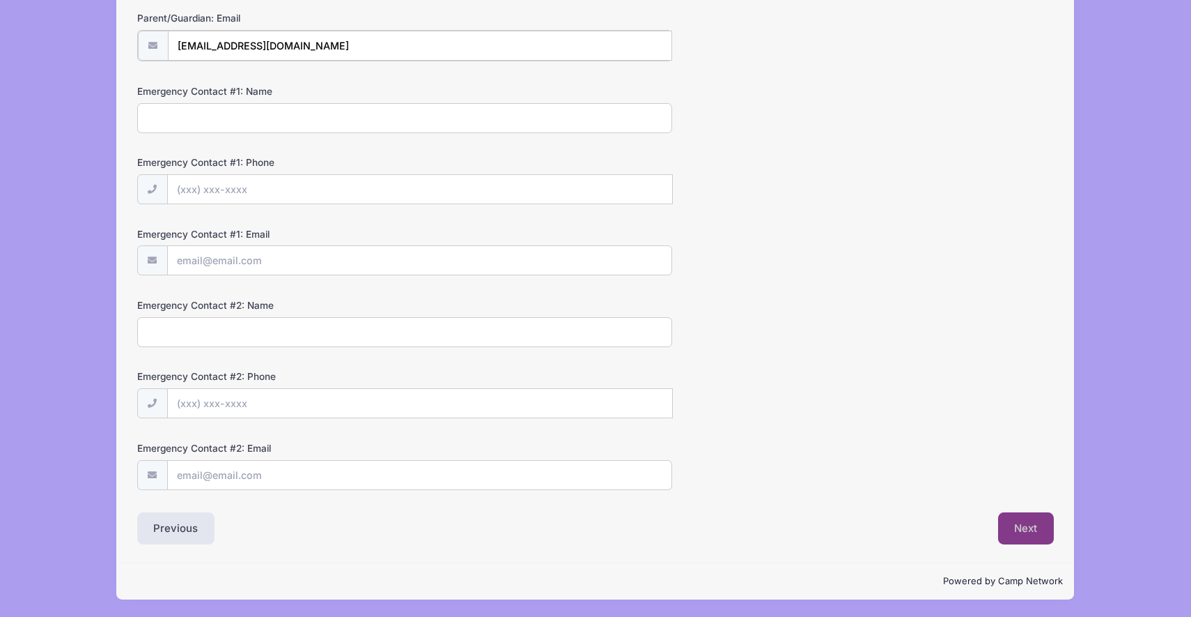
type input "mom@gmail.com"
click at [1030, 524] on button "Next" at bounding box center [1026, 527] width 56 height 32
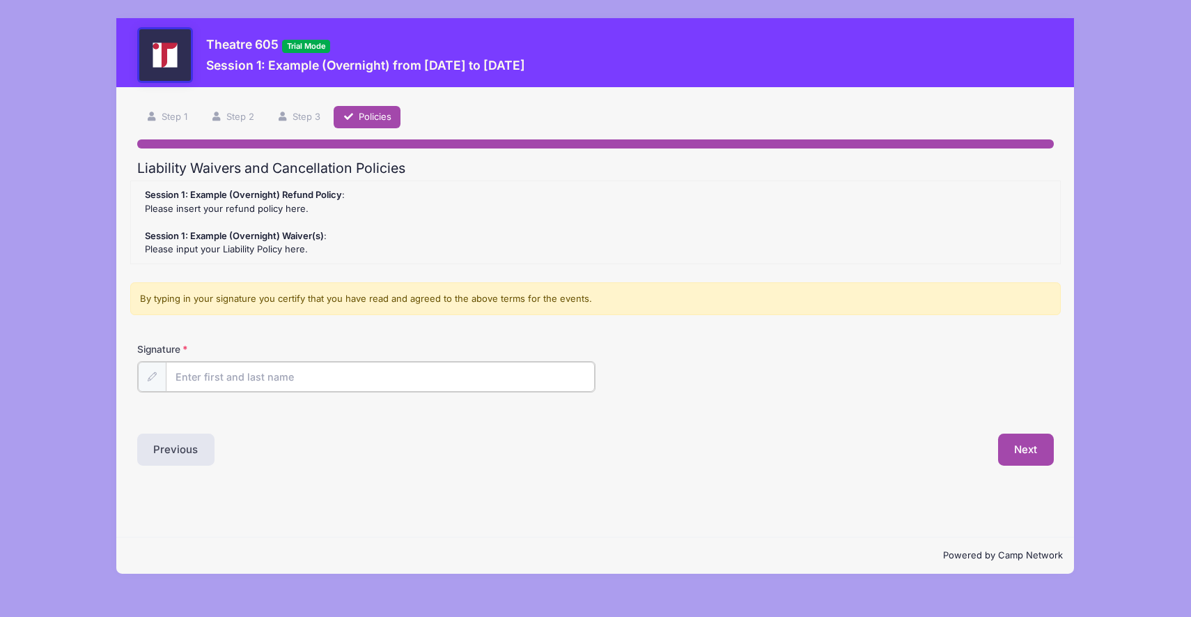
click at [467, 362] on input "Signature" at bounding box center [380, 377] width 429 height 30
type input "sakjaoeijg"
click at [1039, 448] on button "Next" at bounding box center [1026, 448] width 56 height 32
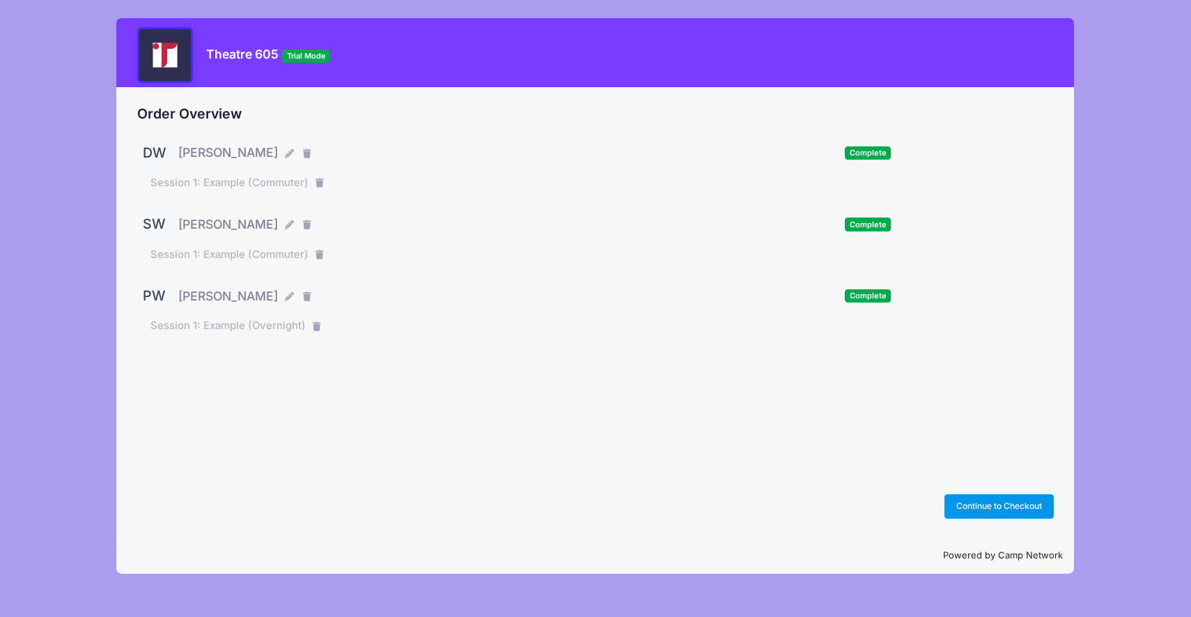
click at [992, 500] on button "Continue to Checkout" at bounding box center [1000, 506] width 110 height 24
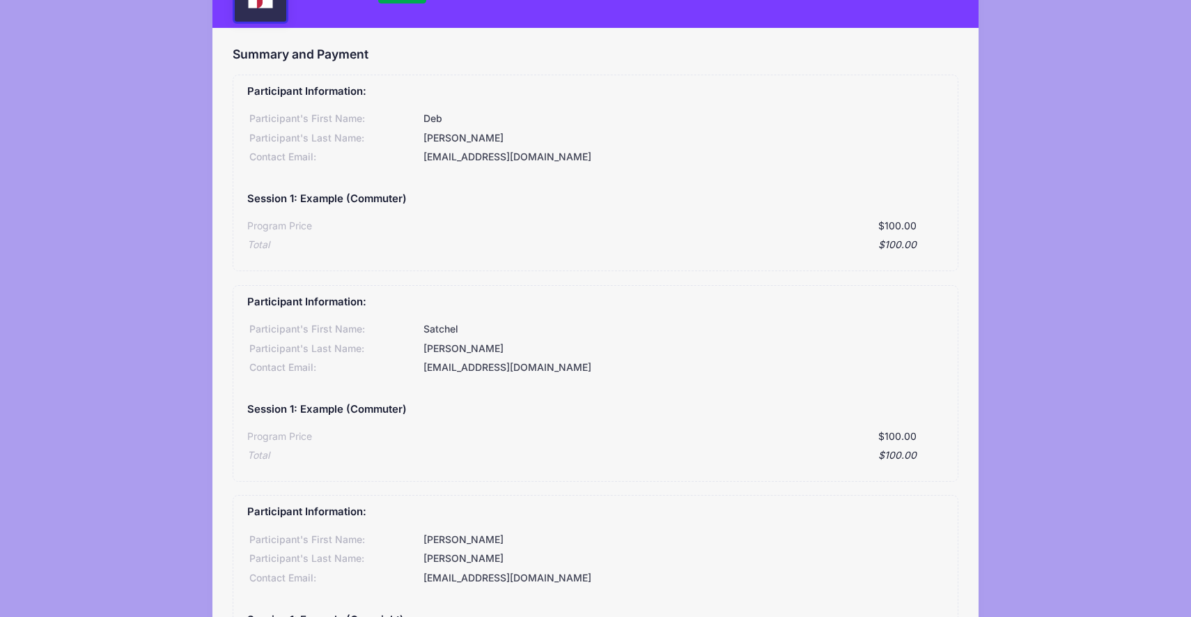
scroll to position [397, 0]
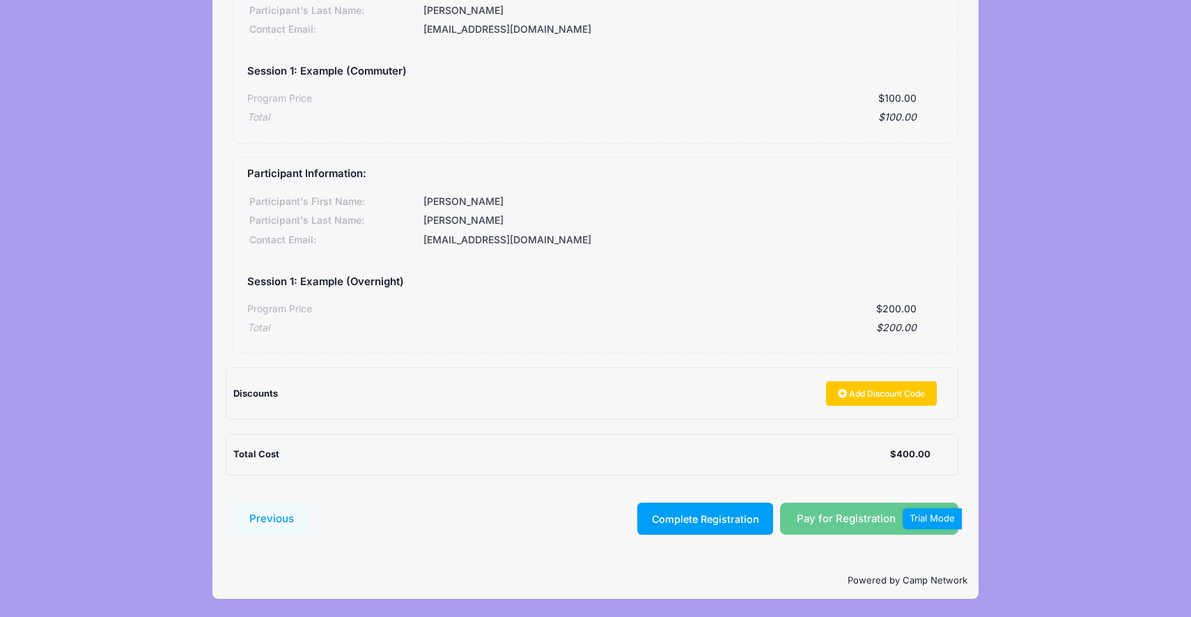
click at [842, 525] on div "Pay for Registration Trial Mode" at bounding box center [869, 518] width 178 height 32
click at [842, 518] on div "Pay for Registration Trial Mode" at bounding box center [869, 518] width 178 height 32
click at [761, 523] on button "Complete Registration" at bounding box center [705, 518] width 136 height 32
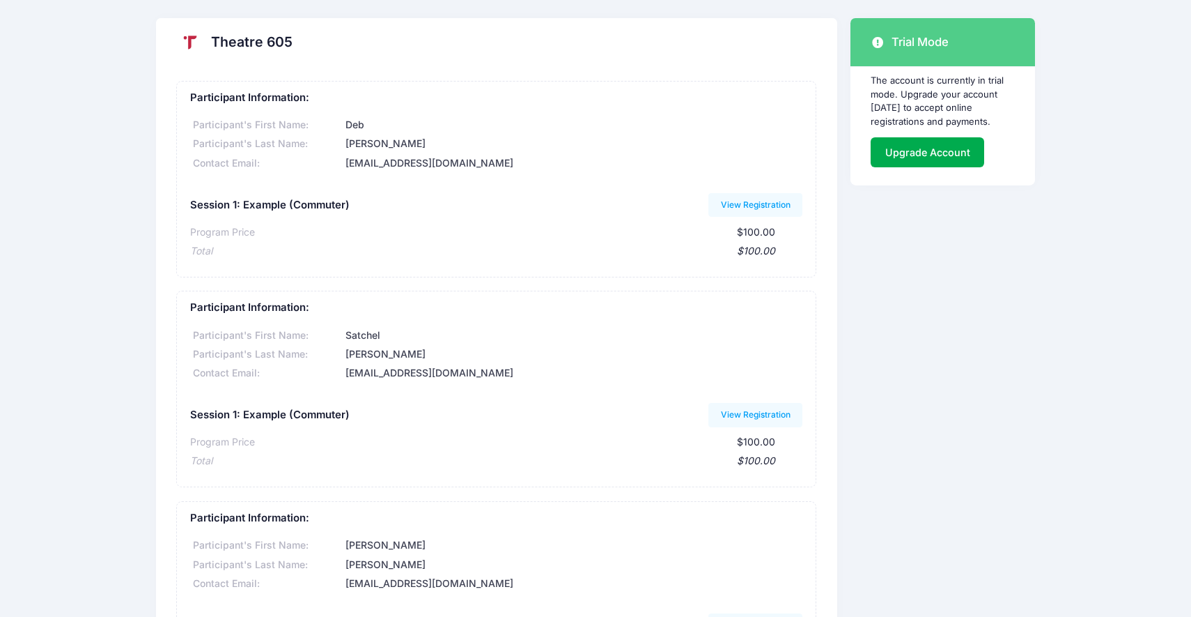
click at [196, 40] on div at bounding box center [190, 43] width 28 height 28
click at [188, 44] on div at bounding box center [190, 43] width 28 height 28
click at [228, 44] on h2 "Theatre 605" at bounding box center [252, 42] width 82 height 16
click at [268, 40] on h2 "Theatre 605" at bounding box center [252, 42] width 82 height 16
click at [181, 37] on div at bounding box center [190, 43] width 28 height 28
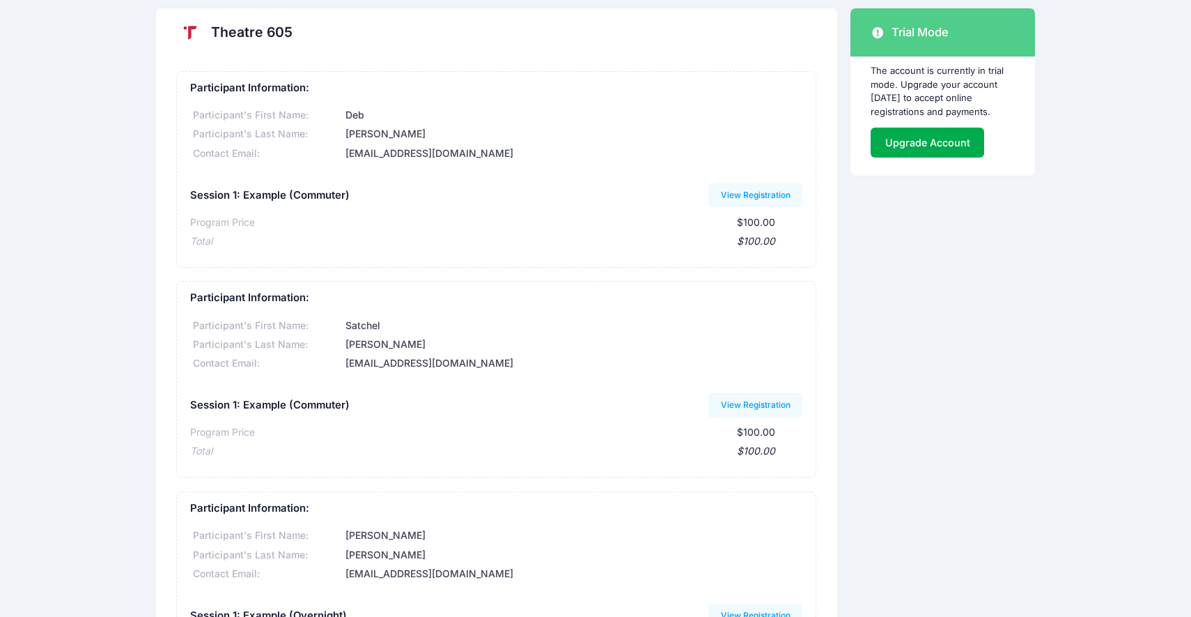
scroll to position [15, 0]
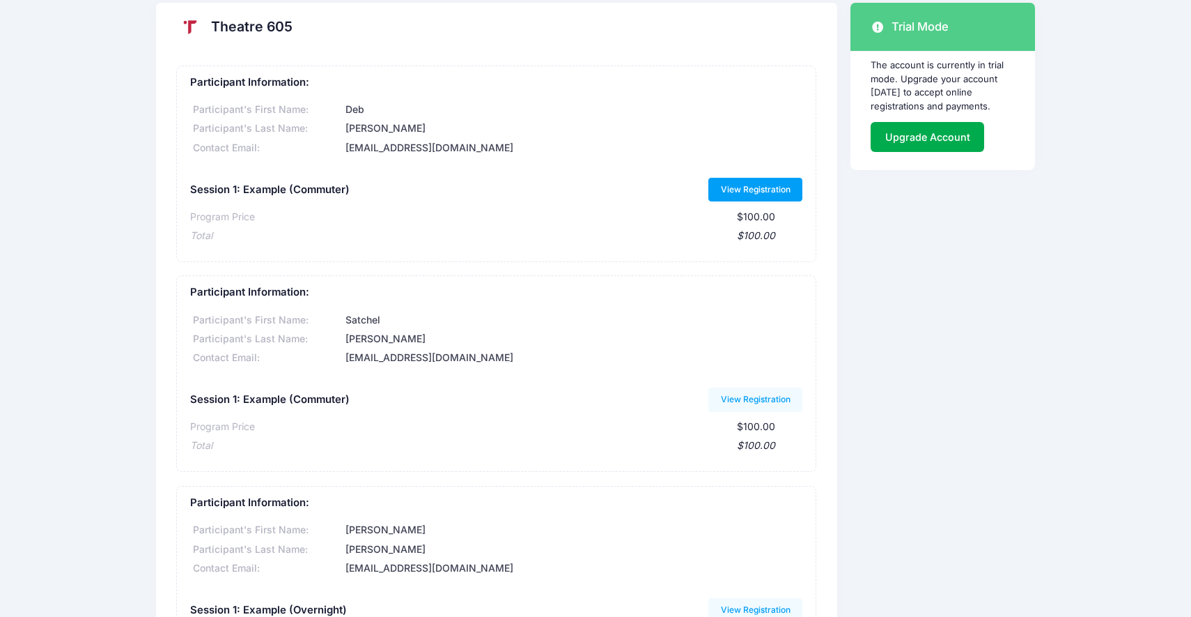
click at [729, 188] on link "View Registration" at bounding box center [756, 190] width 94 height 24
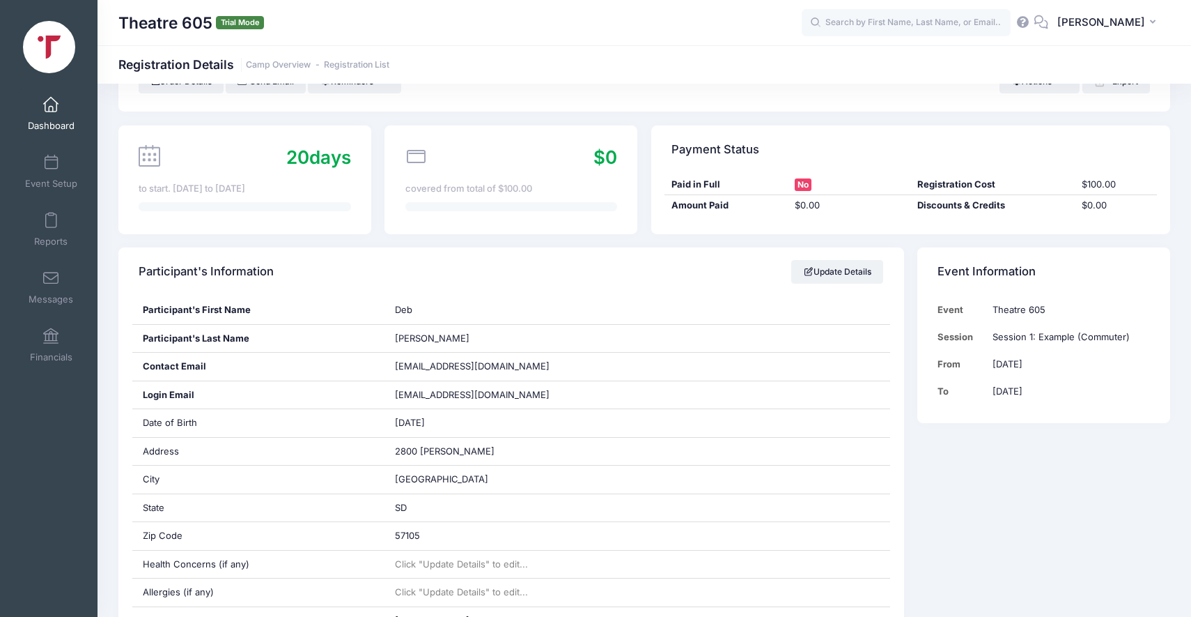
scroll to position [91, 0]
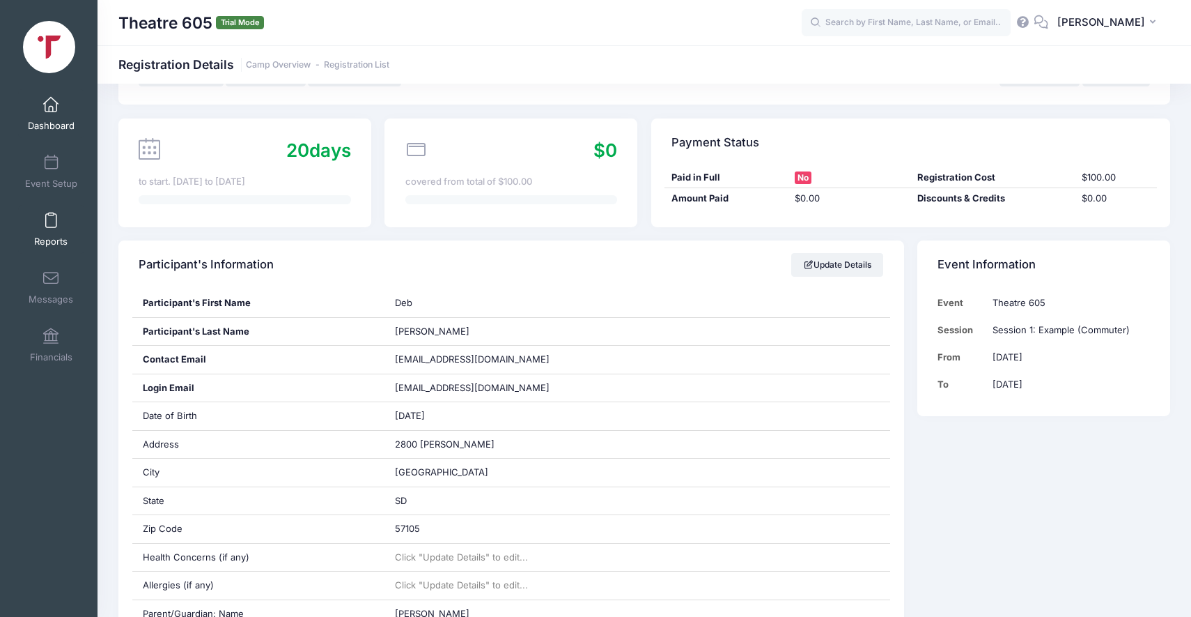
click at [51, 224] on span at bounding box center [51, 220] width 0 height 15
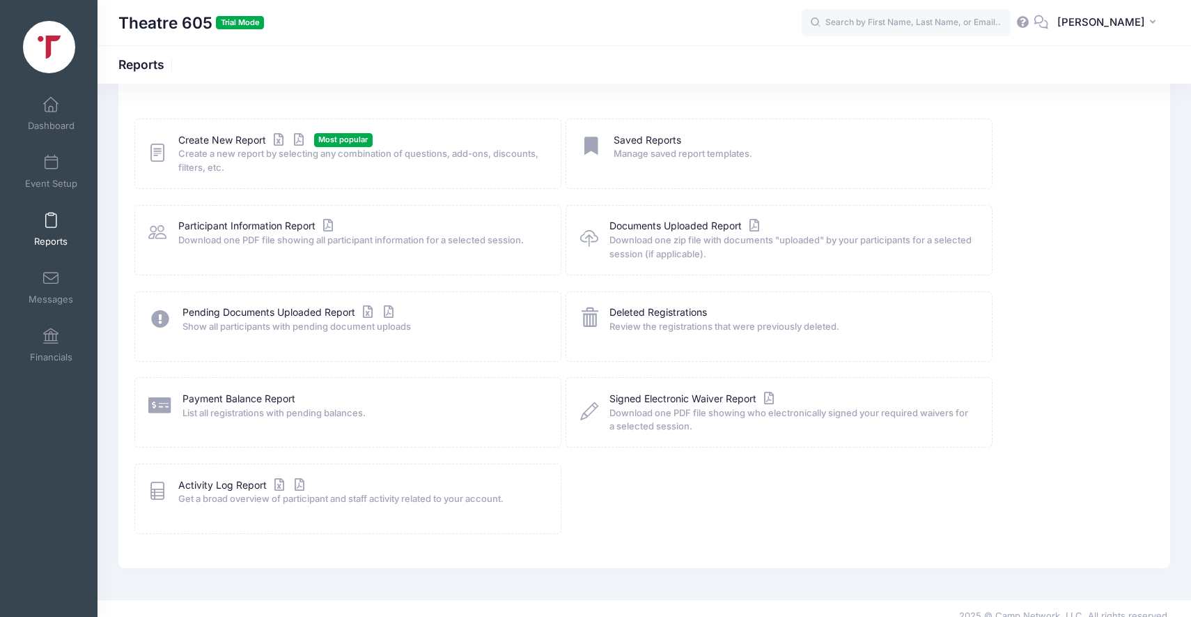
scroll to position [55, 0]
click at [288, 395] on link "Payment Balance Report" at bounding box center [239, 396] width 113 height 15
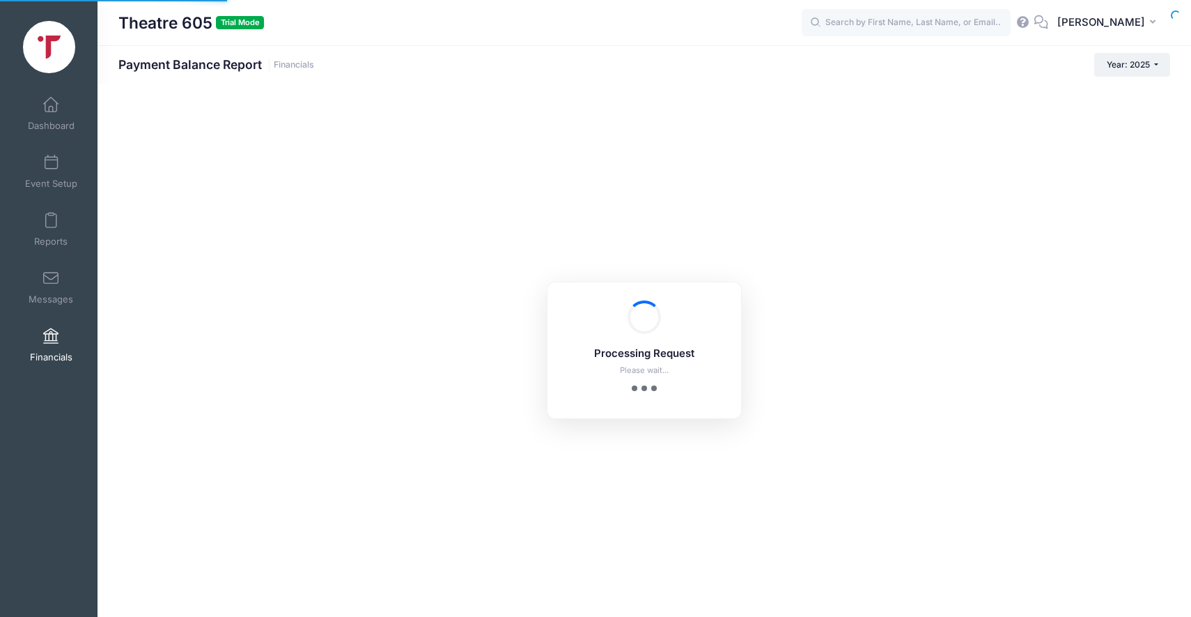
select select "10"
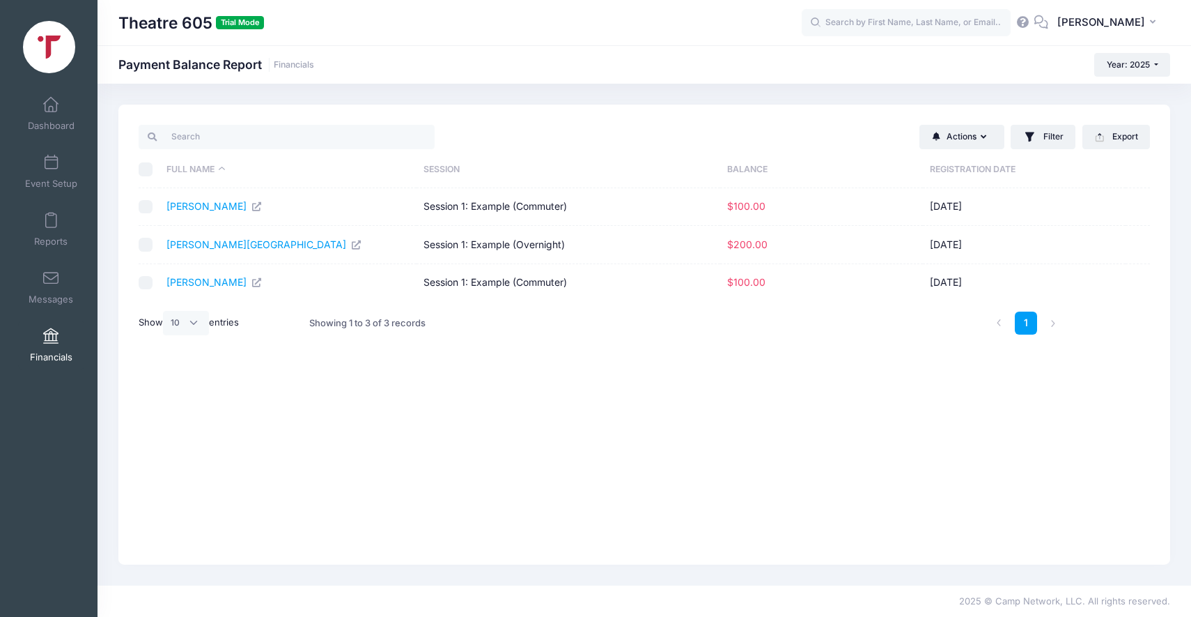
click at [164, 27] on h1 "Theatre 605 Trial Mode" at bounding box center [191, 23] width 146 height 32
click at [158, 75] on div "Theatre 605 Trial Mode Payment Balance Report Financials Year: 2025 Year: 2026 …" at bounding box center [645, 65] width 1094 height 24
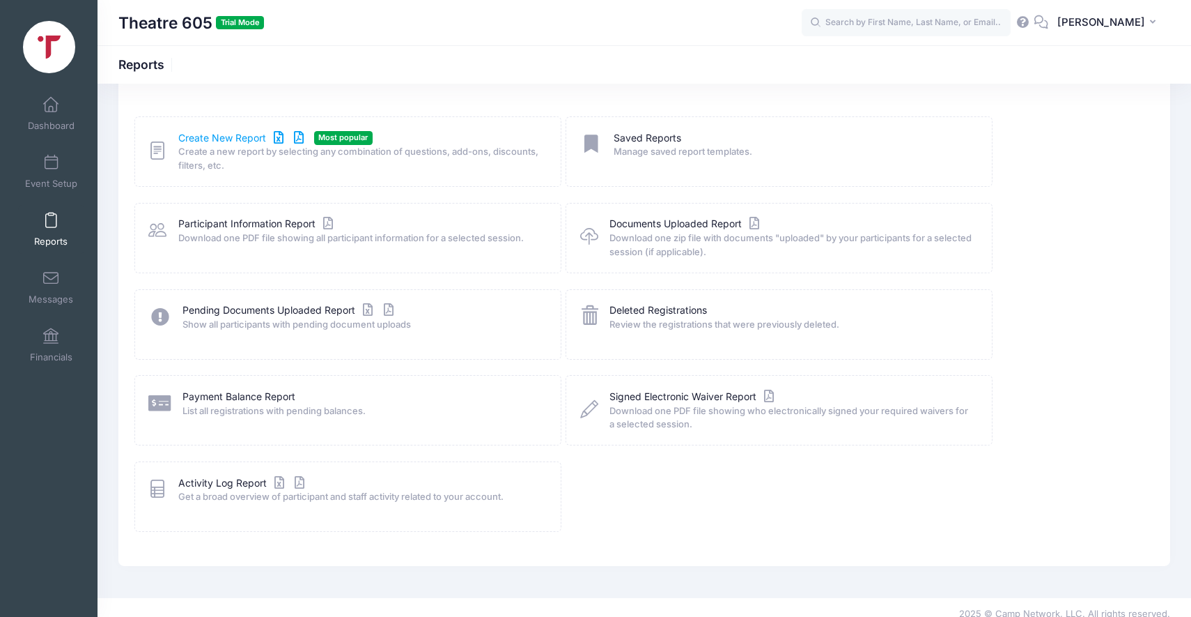
click at [243, 135] on link "Create New Report" at bounding box center [243, 138] width 130 height 15
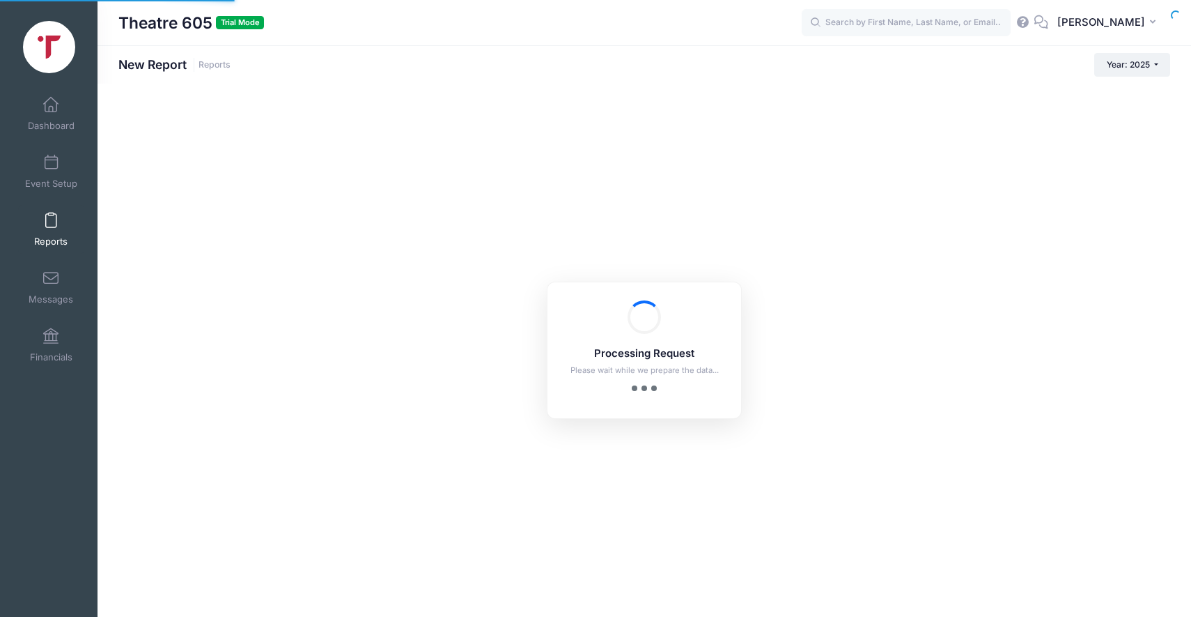
checkbox input "true"
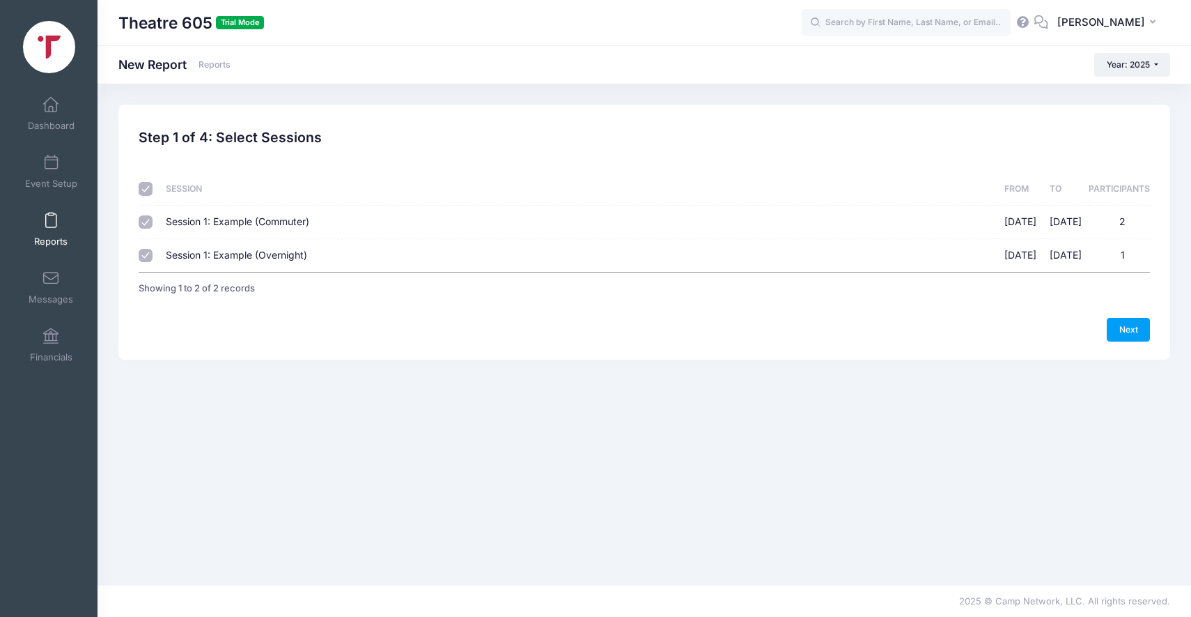
click at [153, 224] on td at bounding box center [149, 222] width 20 height 33
click at [141, 219] on input "Session 1: Example (Commuter) 09/29/2025 - 10/06/2025 2" at bounding box center [146, 222] width 14 height 14
checkbox input "false"
click at [148, 254] on input "Session 1: Example (Overnight) 09/29/2025 - 10/06/2025 1" at bounding box center [146, 256] width 14 height 14
checkbox input "false"
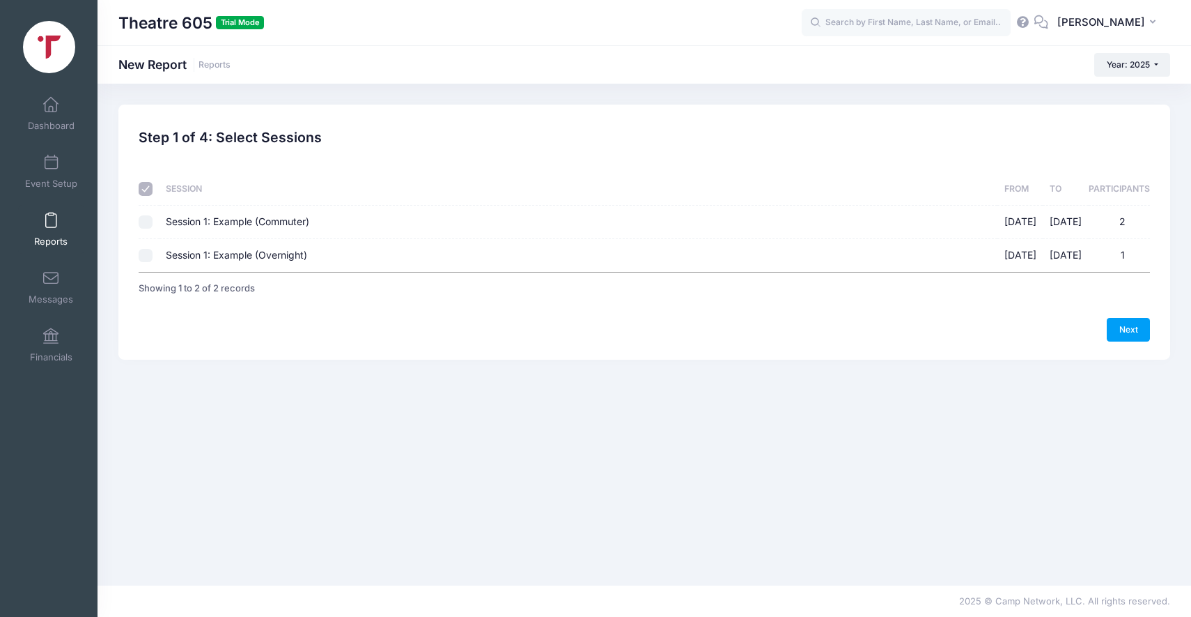
click at [148, 224] on input "Session 1: Example (Commuter) 09/29/2025 - 10/06/2025 2" at bounding box center [146, 222] width 14 height 14
checkbox input "true"
click at [1135, 325] on link "Next" at bounding box center [1128, 330] width 43 height 24
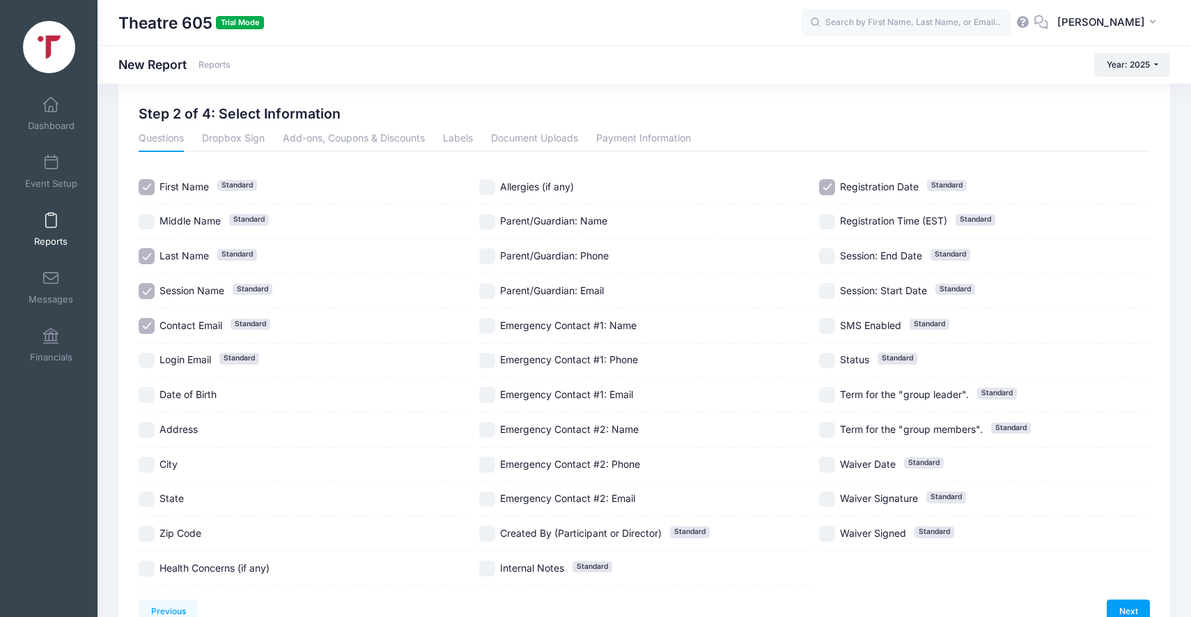
scroll to position [101, 0]
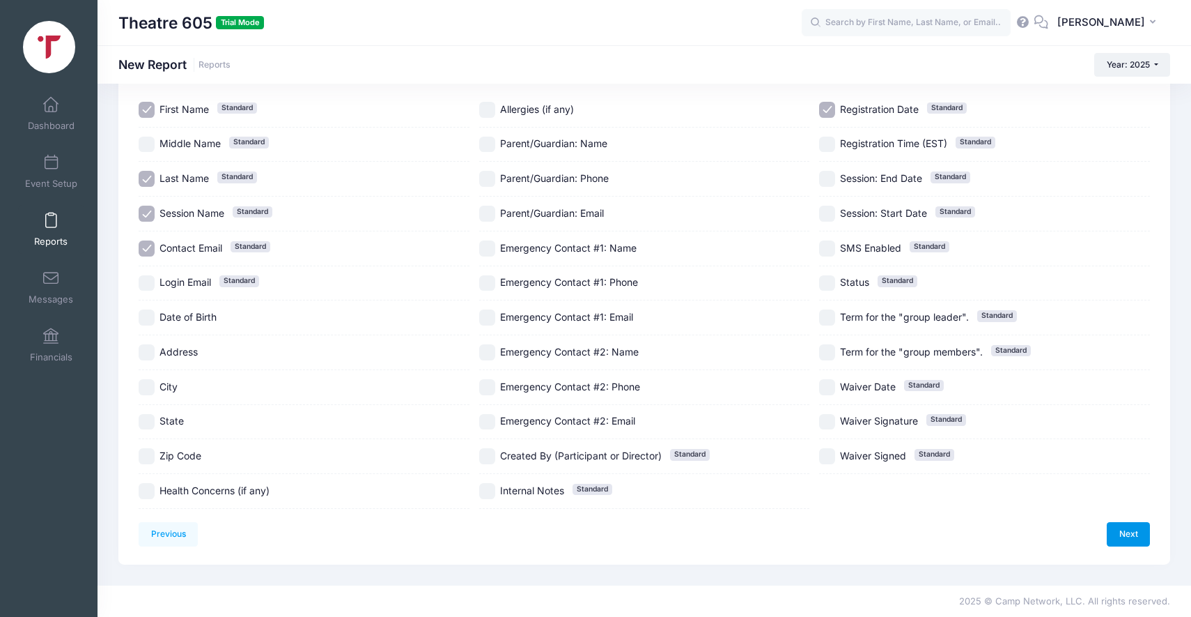
click at [1133, 527] on link "Next" at bounding box center [1128, 534] width 43 height 24
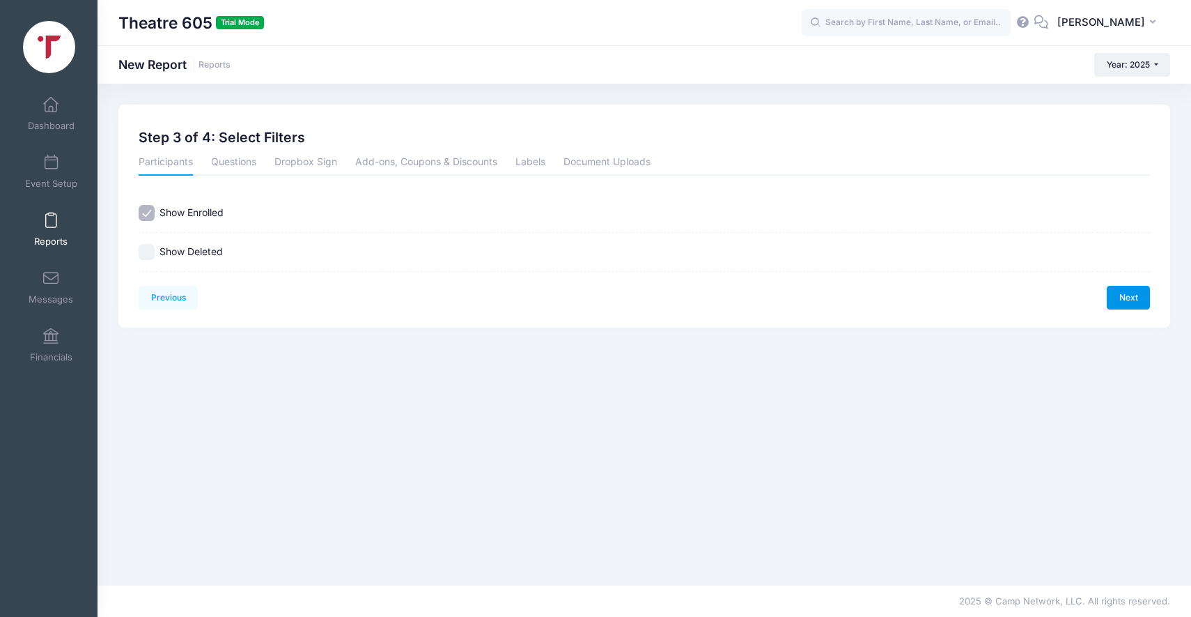
scroll to position [0, 0]
click at [1138, 299] on link "Next" at bounding box center [1128, 298] width 43 height 24
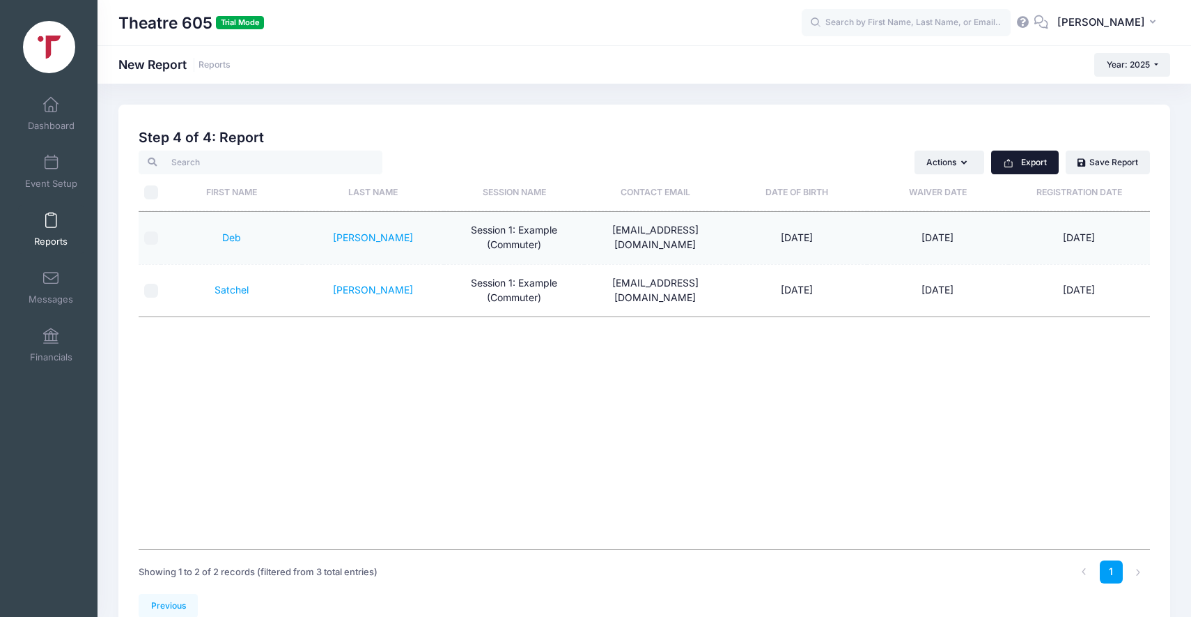
click at [1014, 167] on button "Export" at bounding box center [1025, 162] width 68 height 24
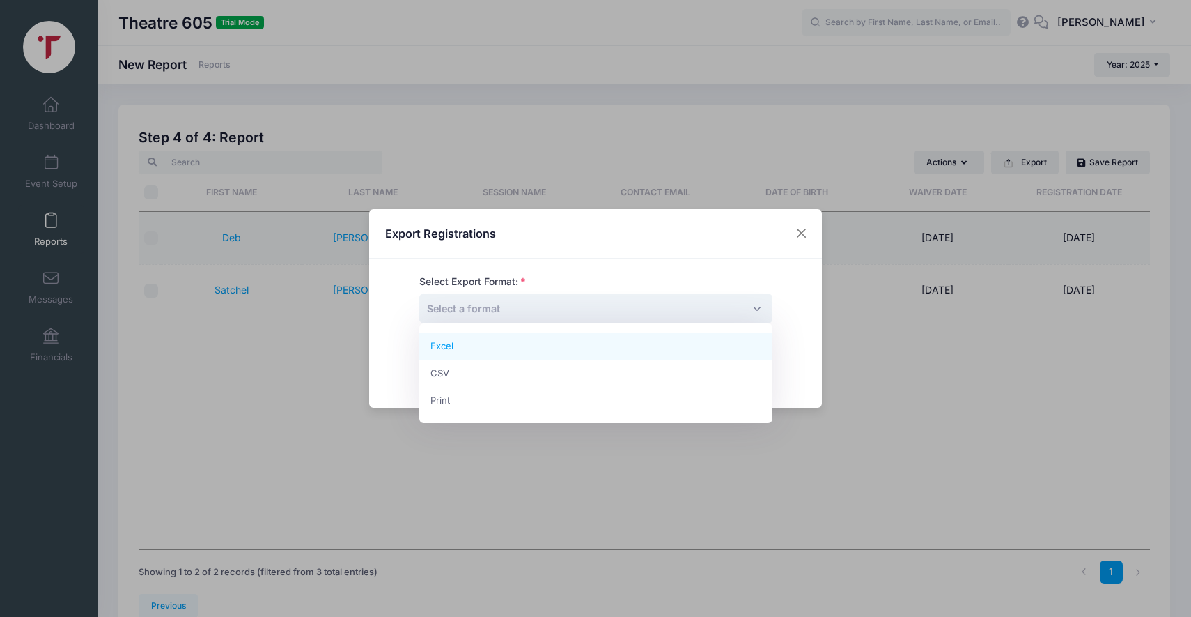
click at [580, 307] on span "Select a format" at bounding box center [595, 308] width 353 height 30
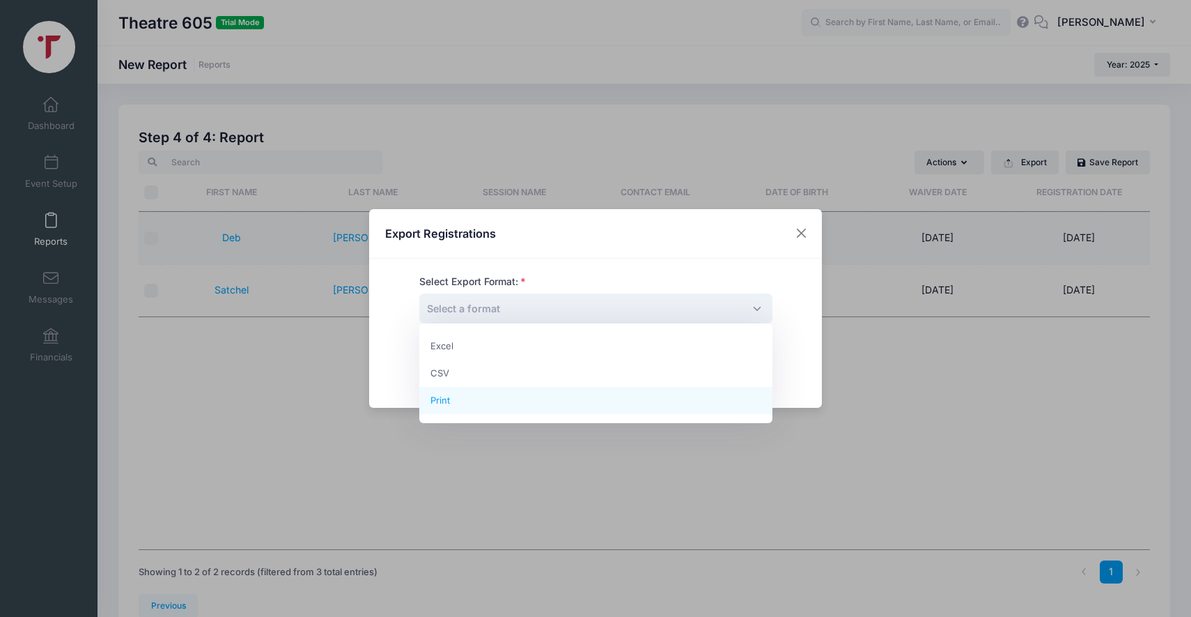
select select "print"
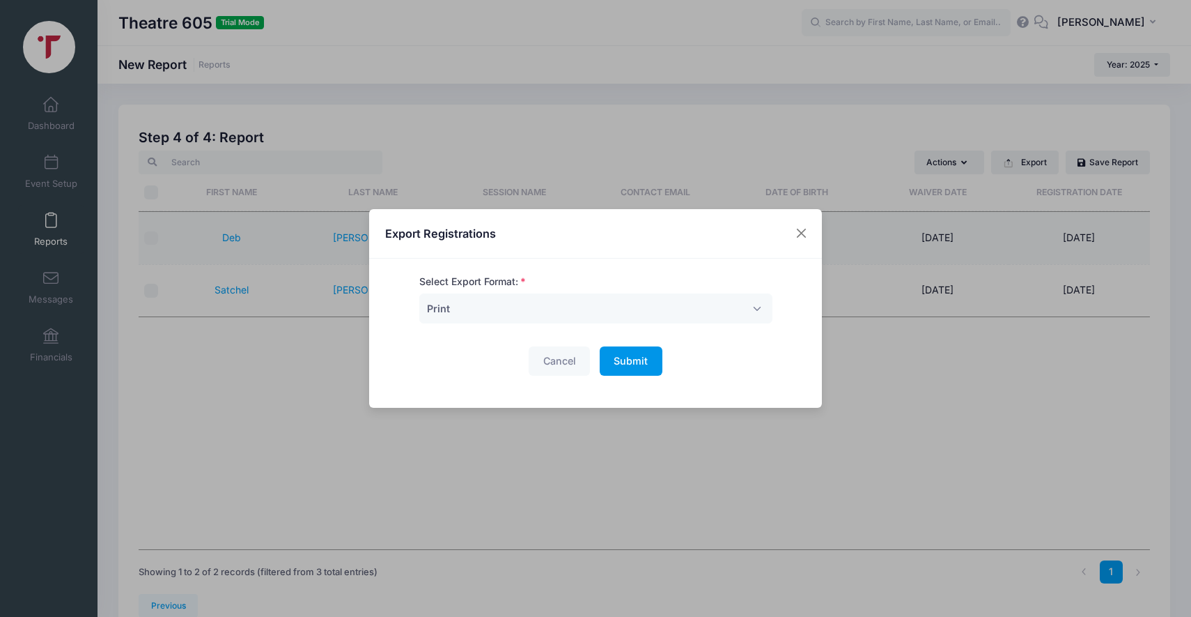
click at [633, 360] on span "Submit" at bounding box center [631, 361] width 34 height 12
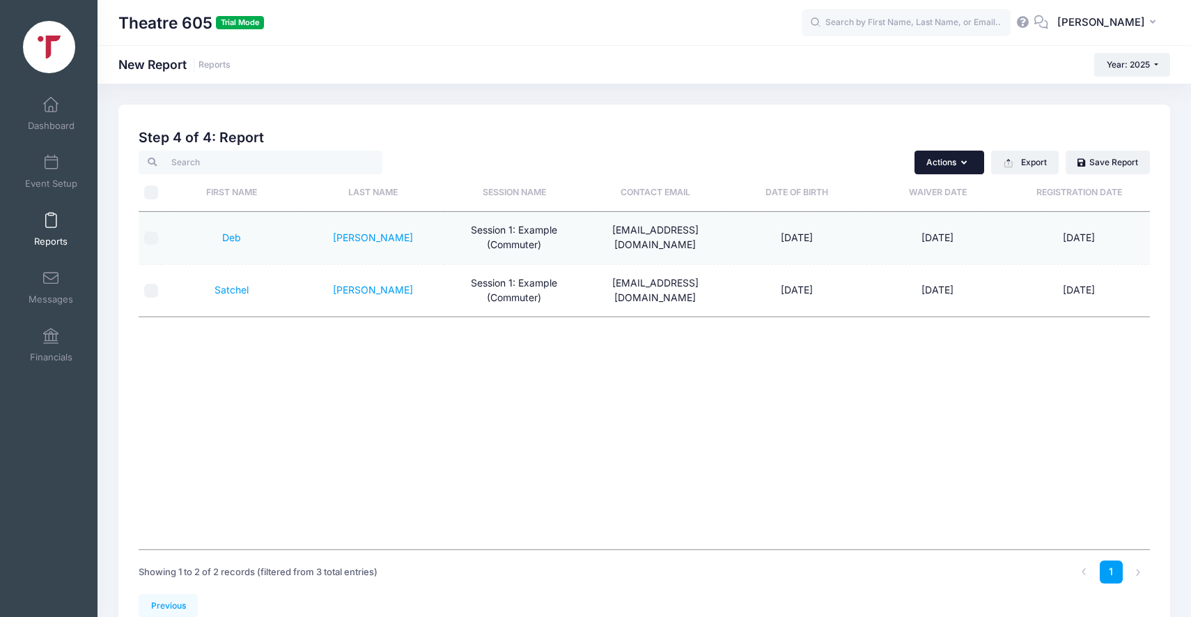
click at [961, 163] on icon "button" at bounding box center [966, 163] width 11 height 0
click at [837, 251] on link "Request Additional Information" at bounding box center [881, 250] width 194 height 26
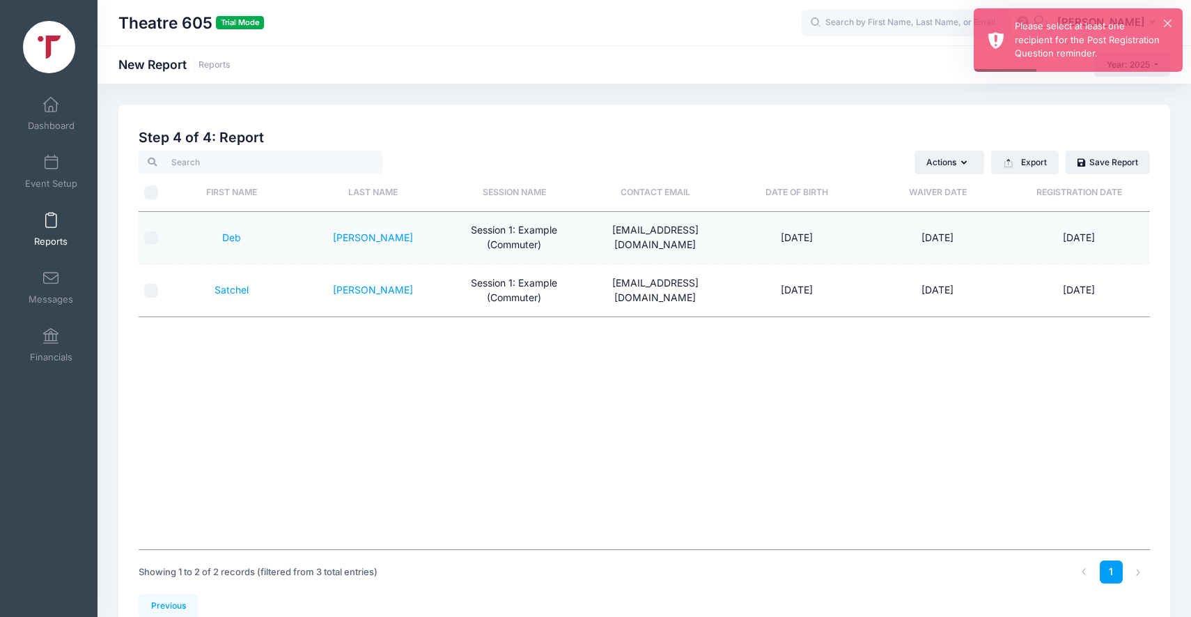
click at [154, 191] on input "\a \a" at bounding box center [151, 192] width 14 height 14
checkbox input "true"
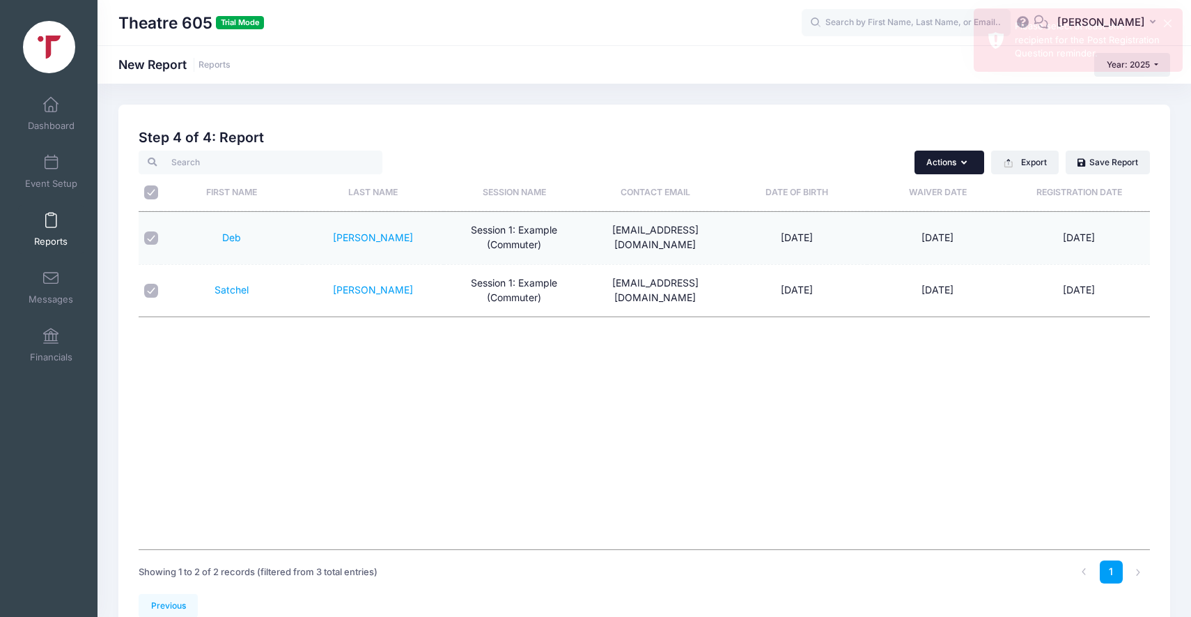
click at [950, 164] on button "Actions" at bounding box center [950, 162] width 70 height 24
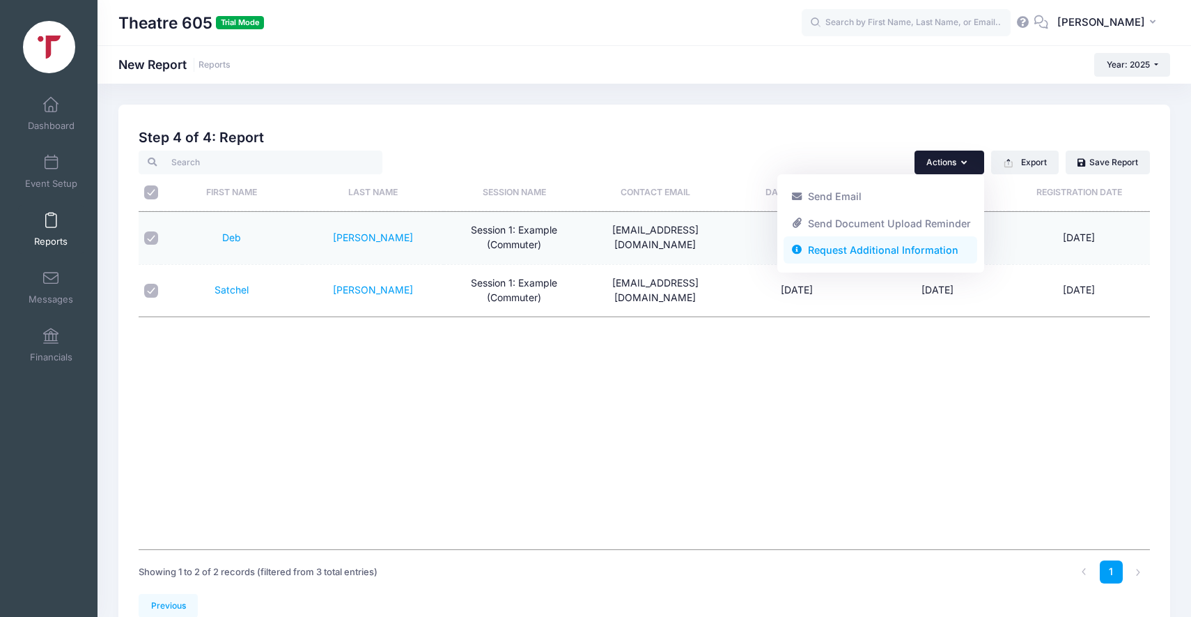
click at [880, 254] on link "Request Additional Information" at bounding box center [881, 250] width 194 height 26
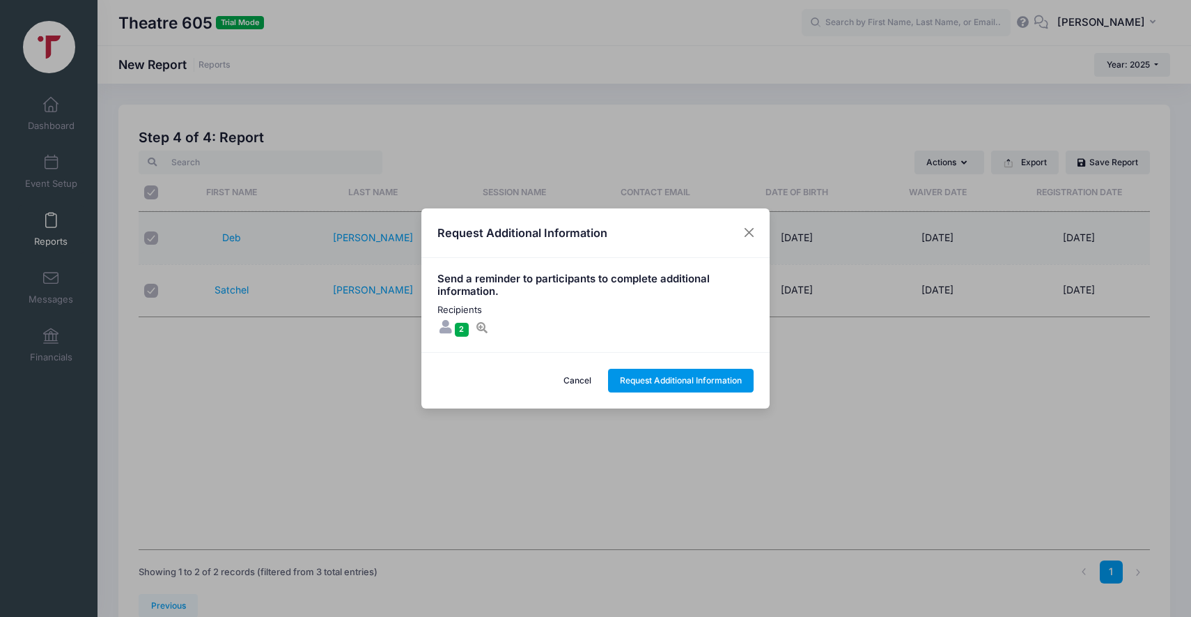
click at [672, 382] on button "Request Additional Information" at bounding box center [681, 381] width 146 height 24
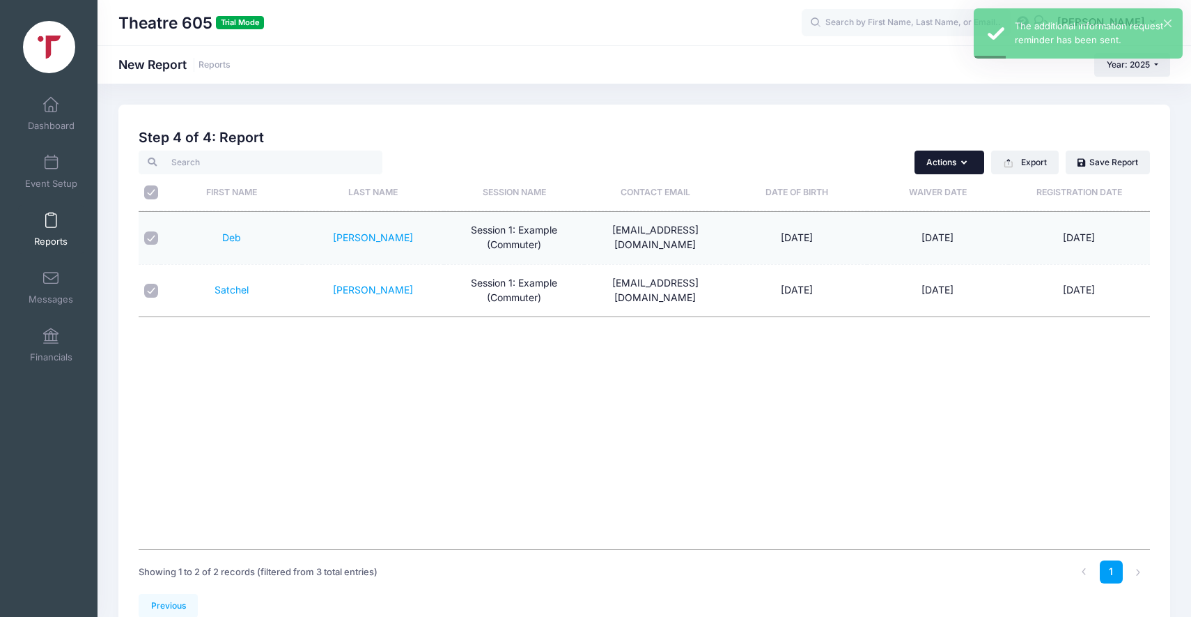
click at [964, 163] on icon "button" at bounding box center [966, 163] width 11 height 0
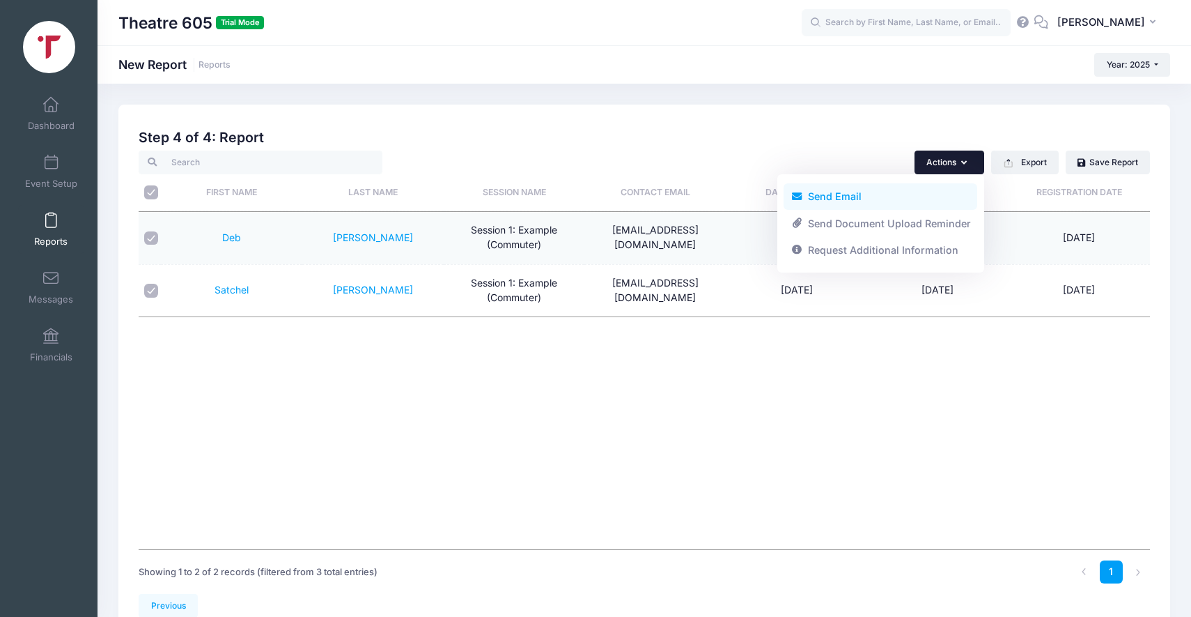
click at [868, 199] on link "Send Email" at bounding box center [881, 196] width 194 height 26
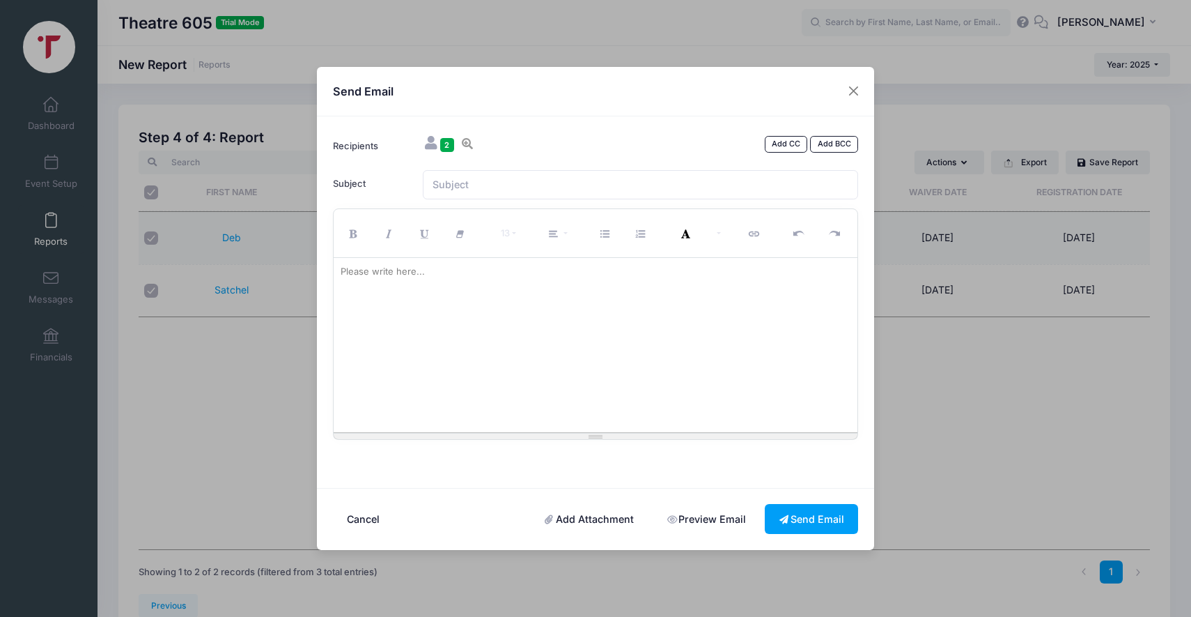
click at [349, 520] on button "Cancel" at bounding box center [363, 519] width 61 height 30
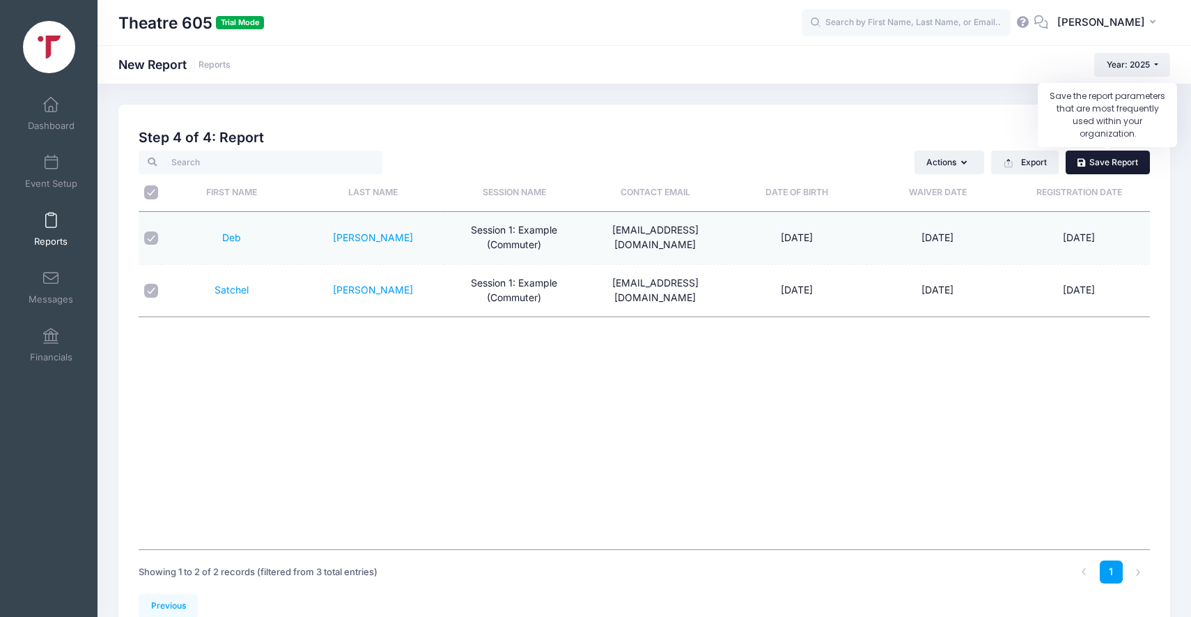
click at [1108, 169] on link "Save Report" at bounding box center [1108, 162] width 84 height 24
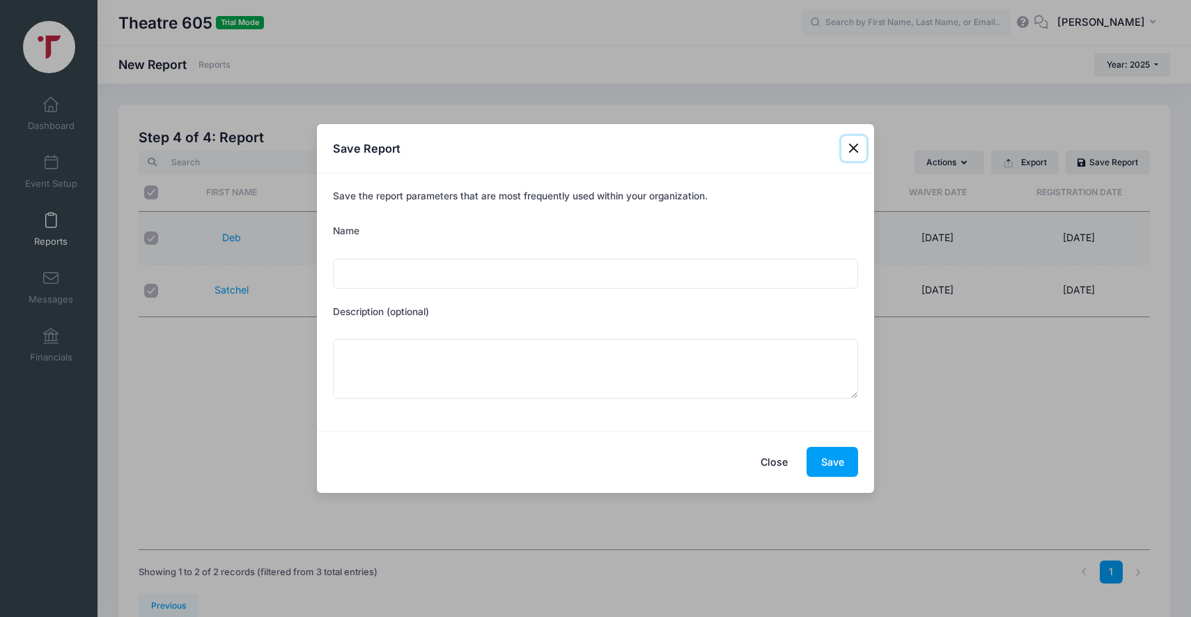
click at [855, 148] on button "Close" at bounding box center [854, 148] width 25 height 25
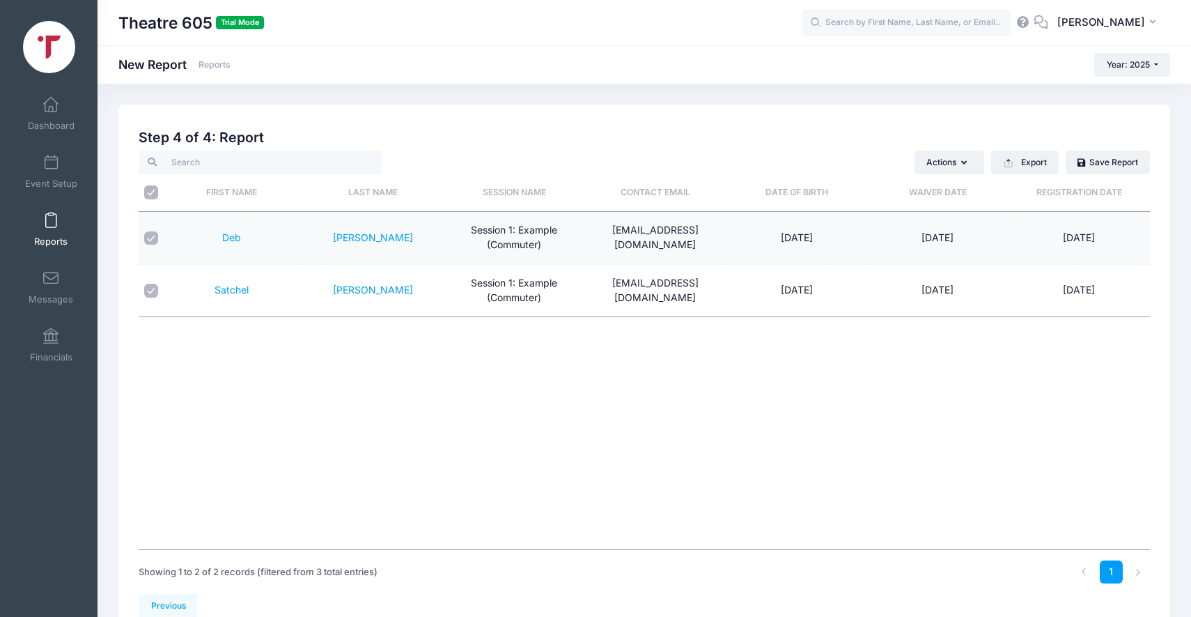
click at [51, 226] on span at bounding box center [51, 220] width 0 height 15
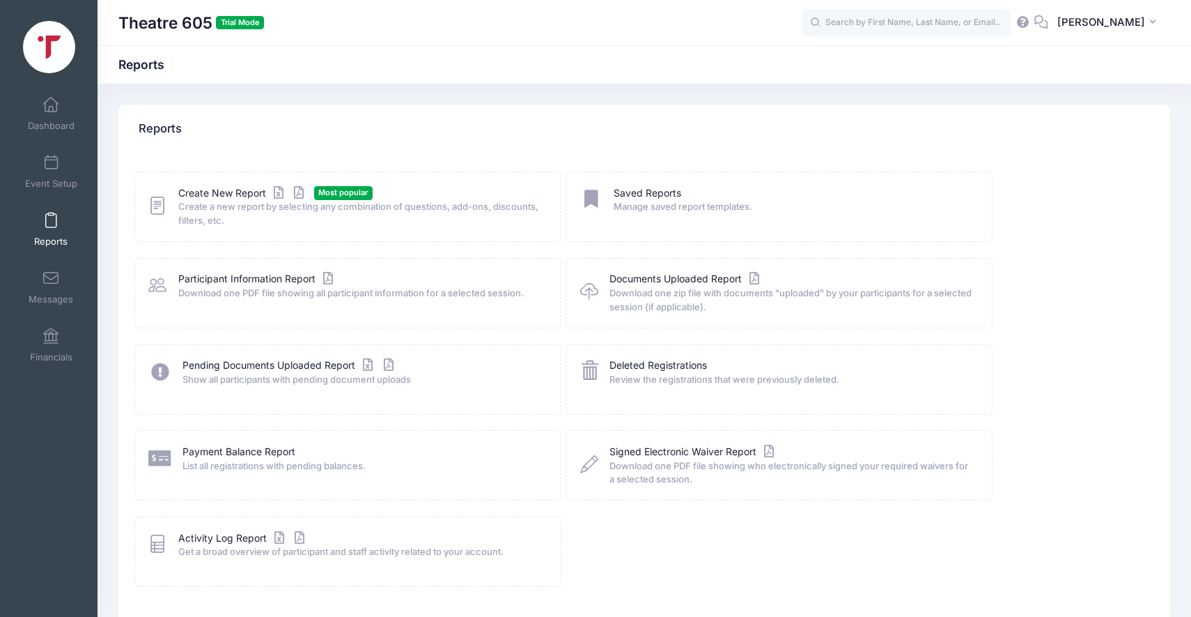
click at [229, 459] on span "List all registrations with pending balances." at bounding box center [363, 466] width 360 height 14
click at [230, 453] on link "Payment Balance Report" at bounding box center [239, 451] width 113 height 15
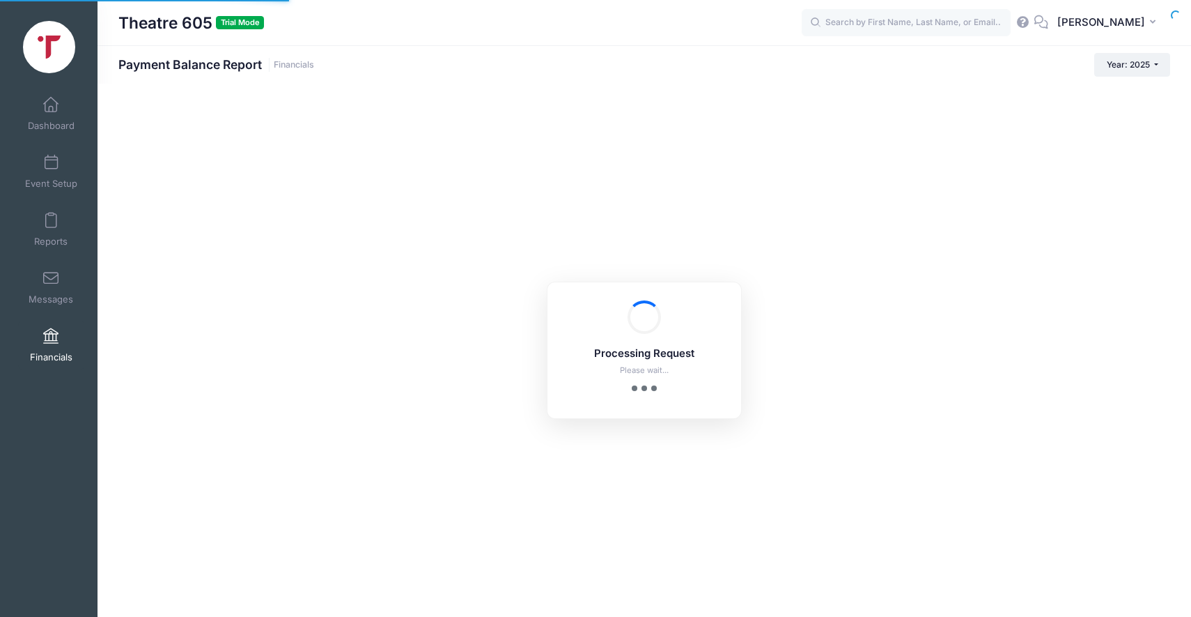
select select "10"
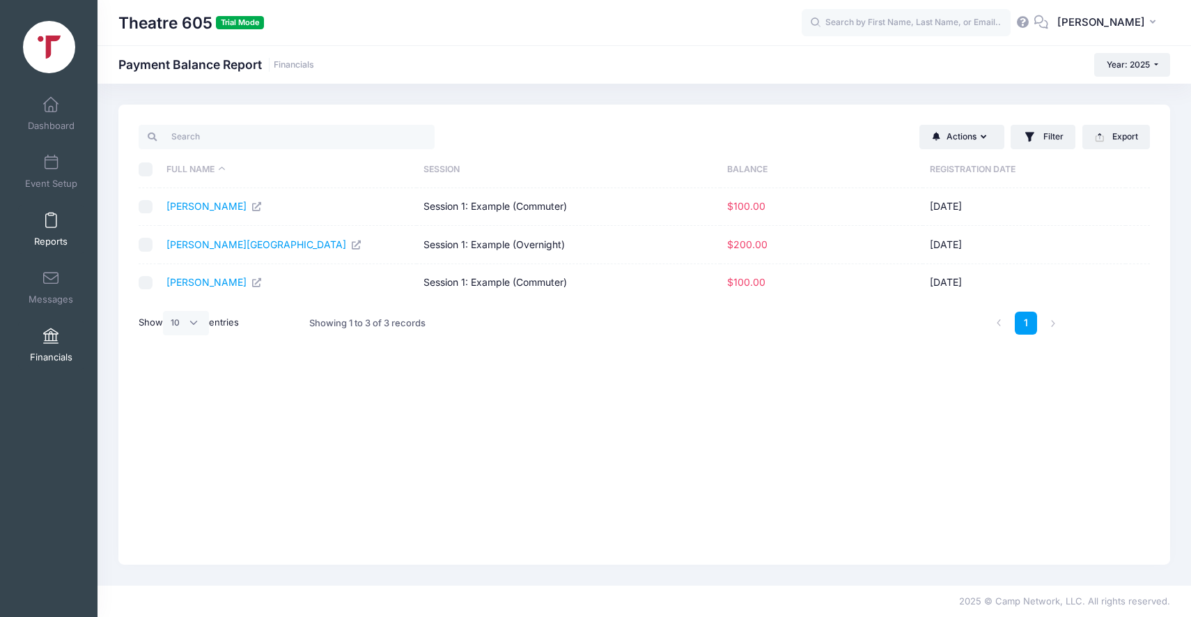
click at [52, 234] on link "Reports" at bounding box center [51, 229] width 66 height 49
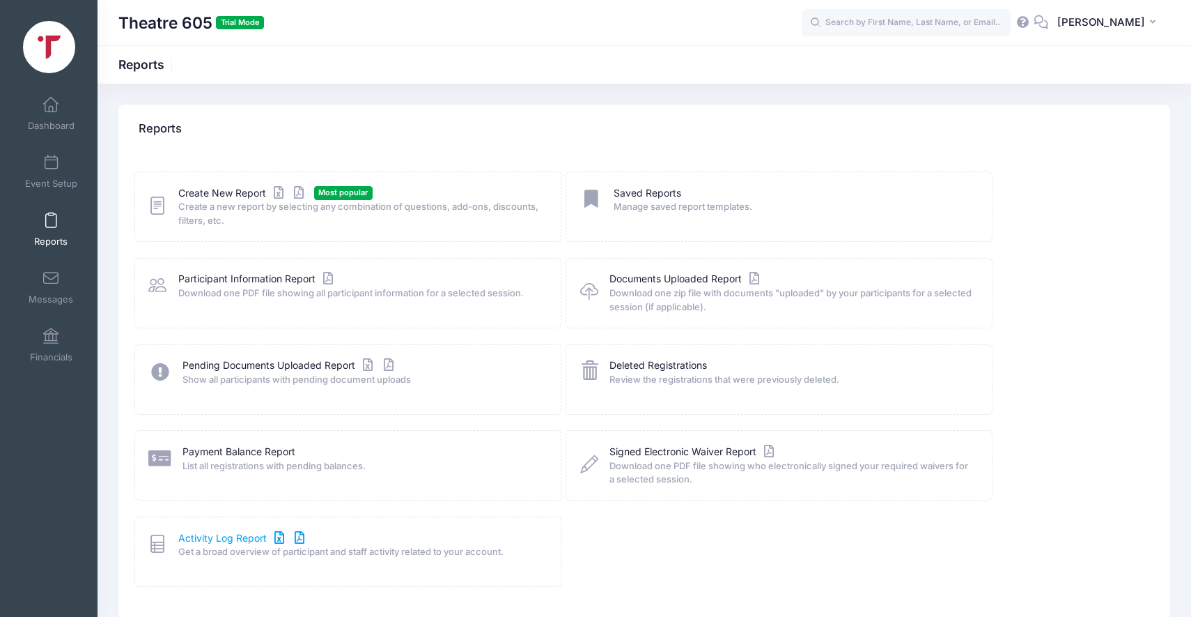
click at [231, 536] on link "Activity Log Report" at bounding box center [243, 538] width 130 height 15
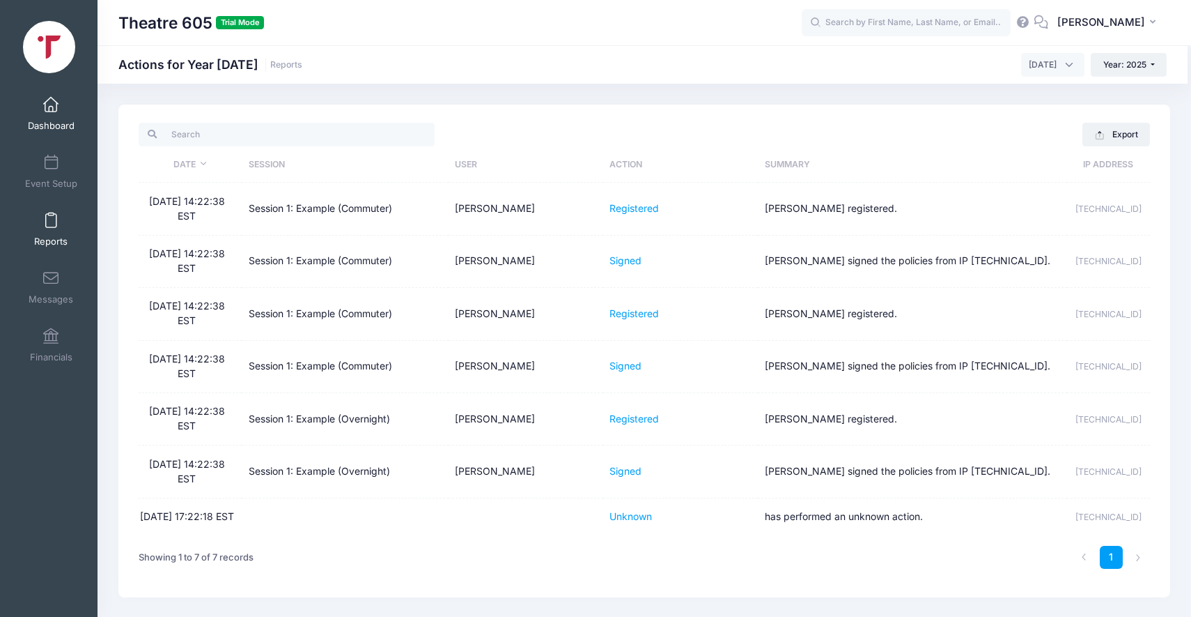
click at [54, 128] on span "Dashboard" at bounding box center [51, 126] width 47 height 12
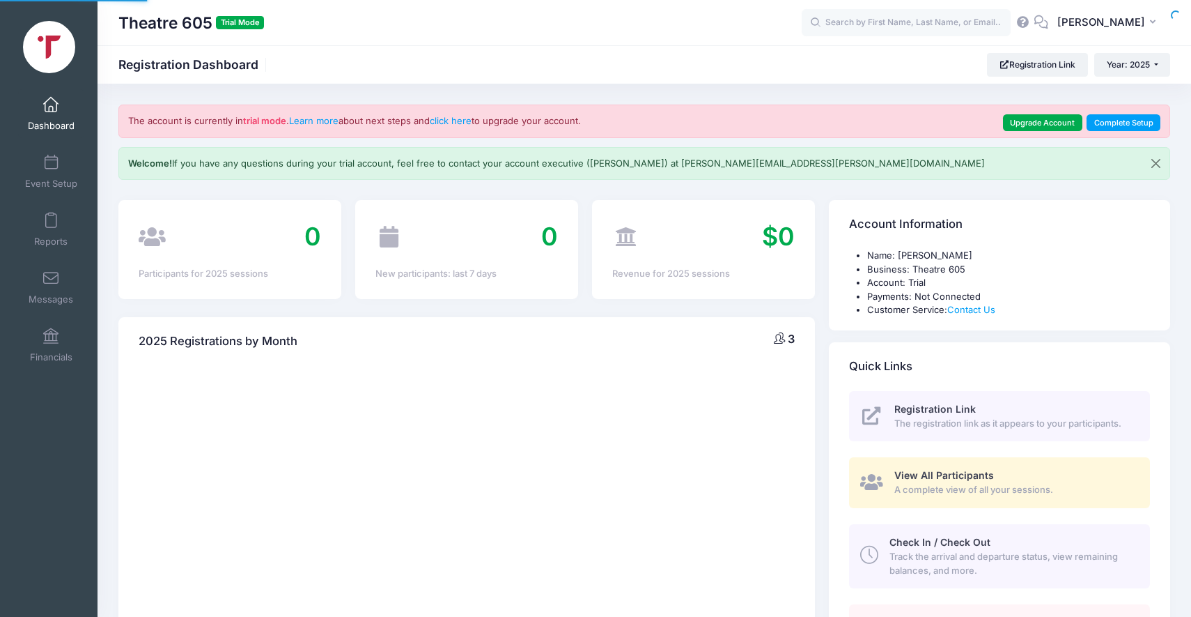
select select
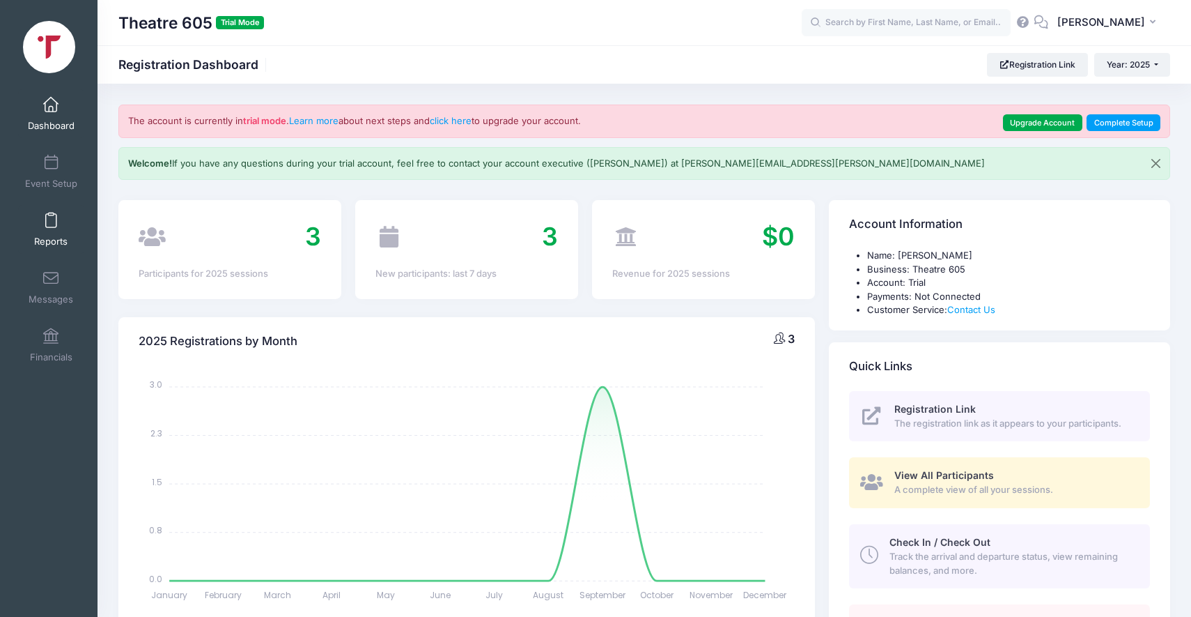
click at [51, 229] on link "Reports" at bounding box center [51, 229] width 66 height 49
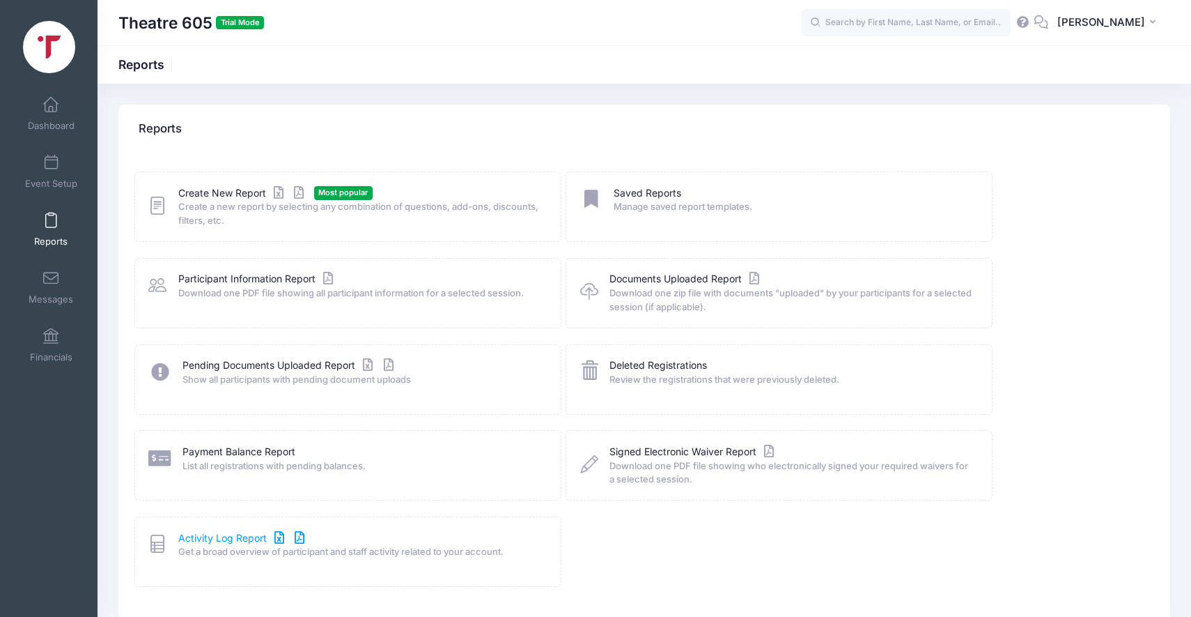
click at [277, 539] on icon at bounding box center [279, 538] width 16 height 10
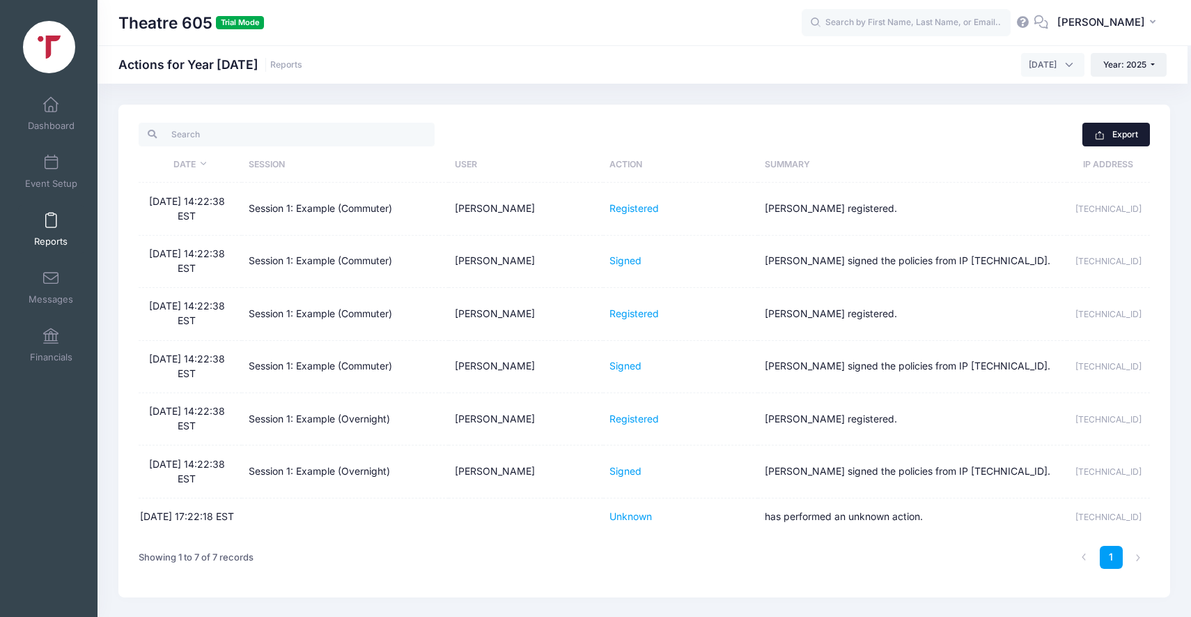
click at [1124, 129] on button "Export" at bounding box center [1117, 135] width 68 height 24
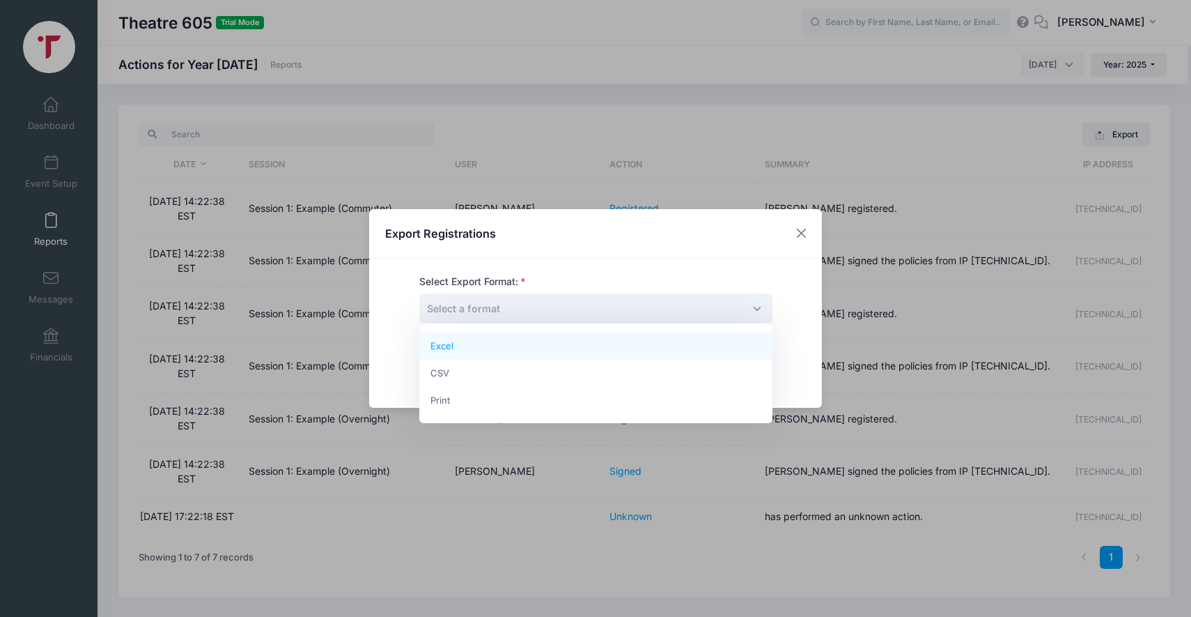
click at [682, 304] on span "Select a format" at bounding box center [595, 308] width 353 height 30
select select "excel"
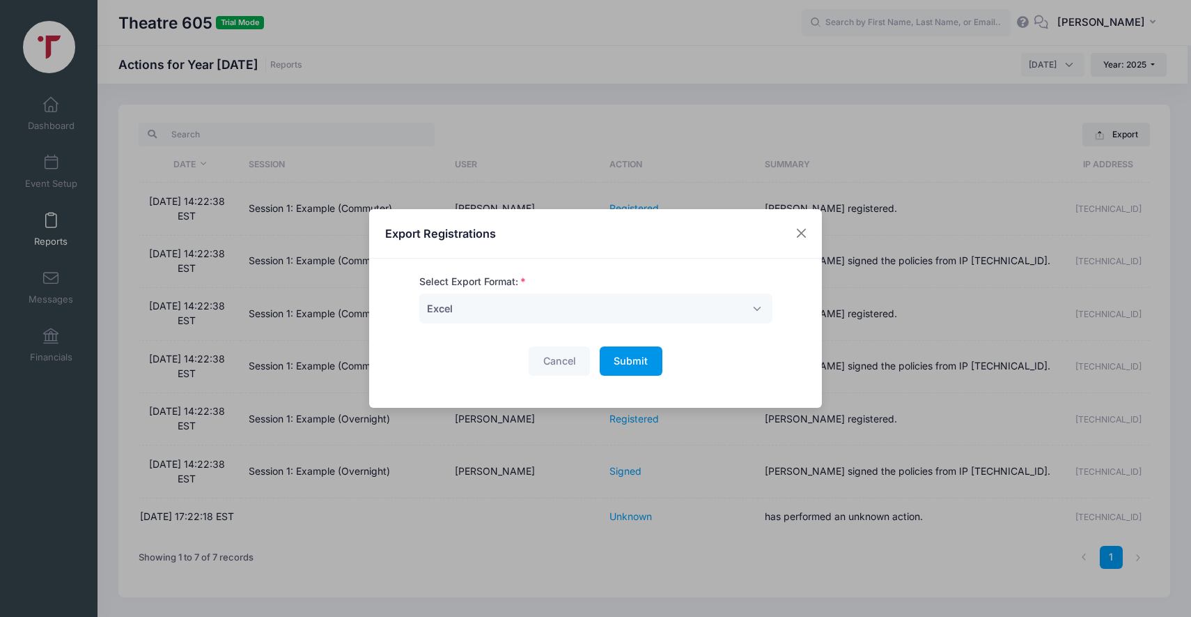
click at [631, 361] on span "Submit" at bounding box center [631, 361] width 34 height 12
